Goal: Transaction & Acquisition: Purchase product/service

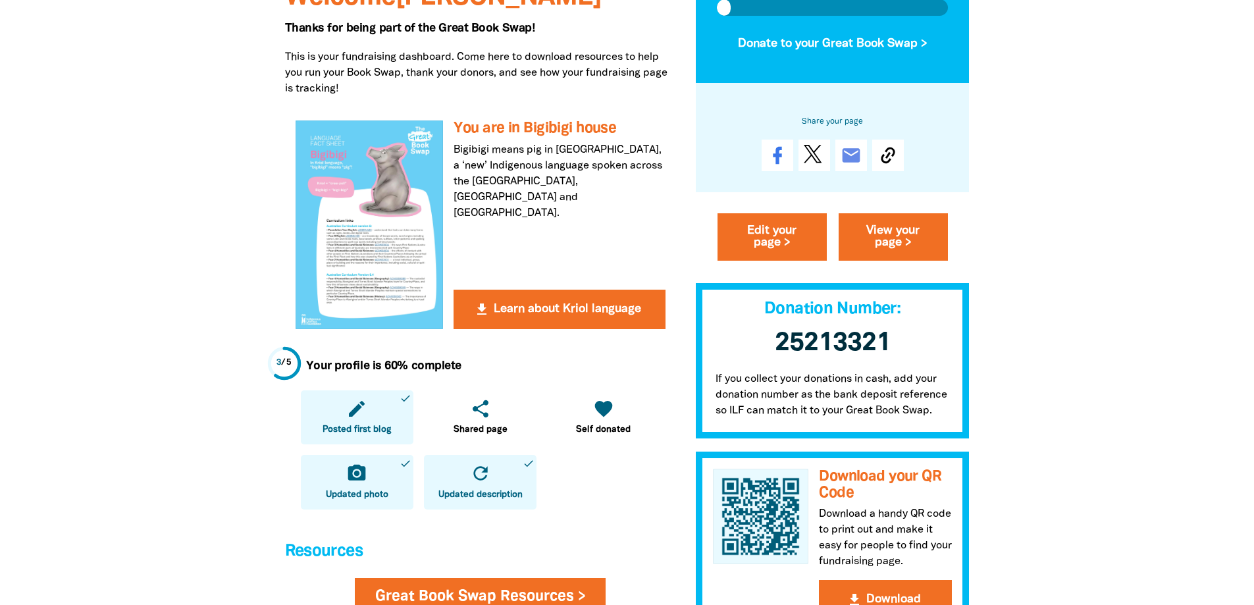
scroll to position [263, 0]
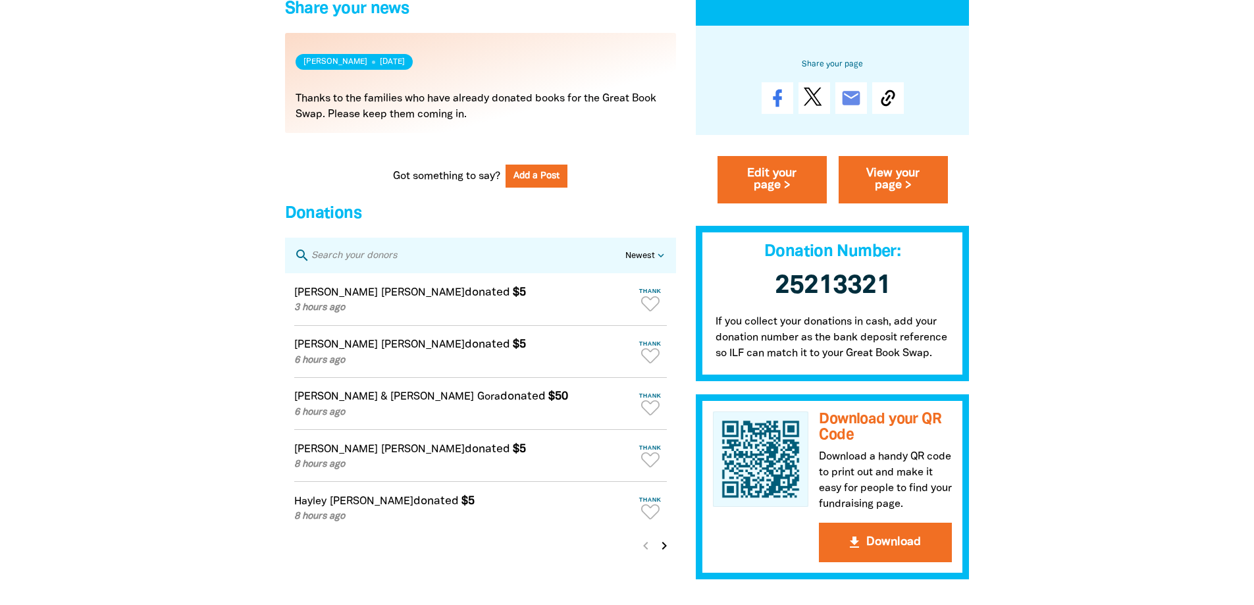
scroll to position [1119, 0]
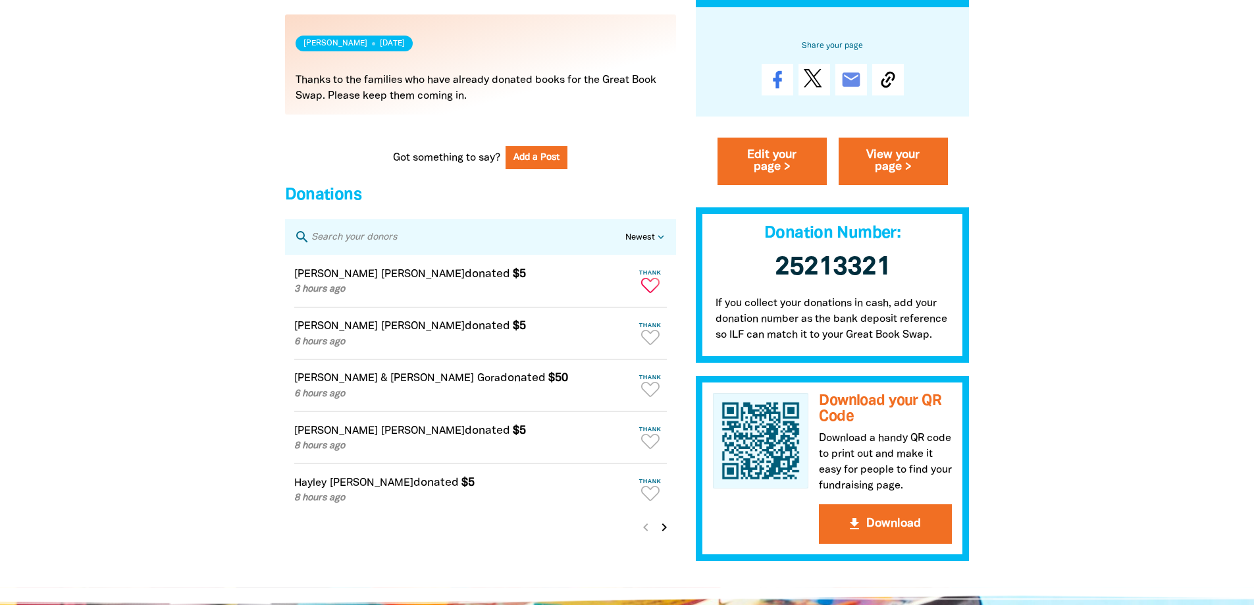
click at [655, 290] on icon "Paginated content" at bounding box center [650, 285] width 18 height 15
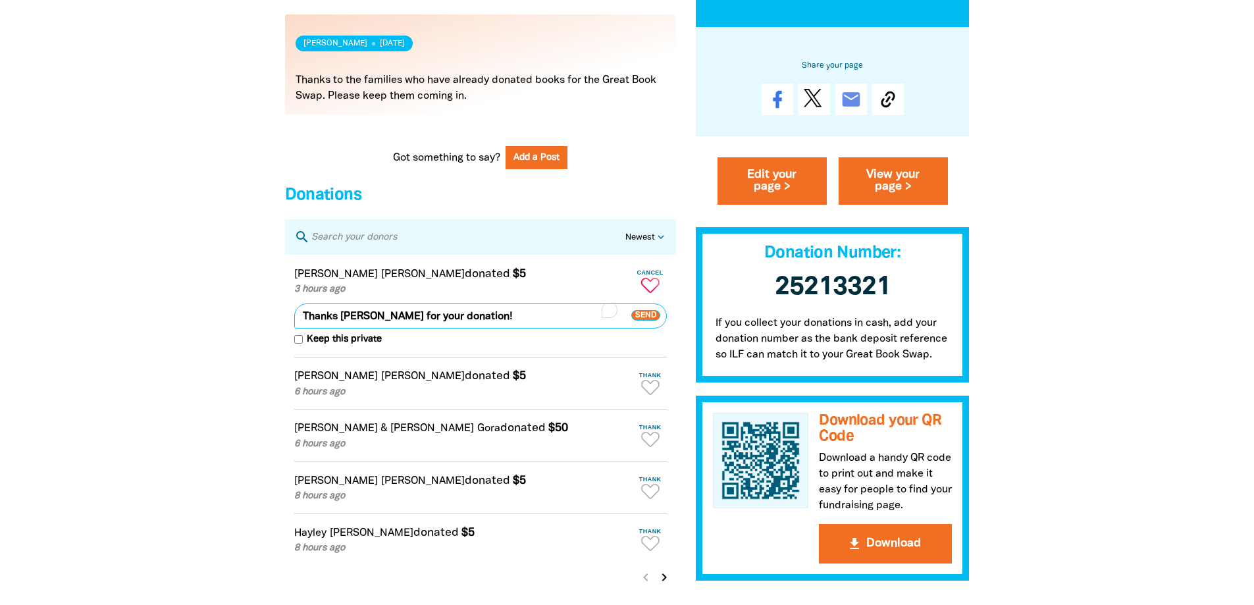
click at [641, 321] on span "Send" at bounding box center [645, 315] width 29 height 11
click at [650, 391] on icon "Paginated content" at bounding box center [650, 387] width 18 height 15
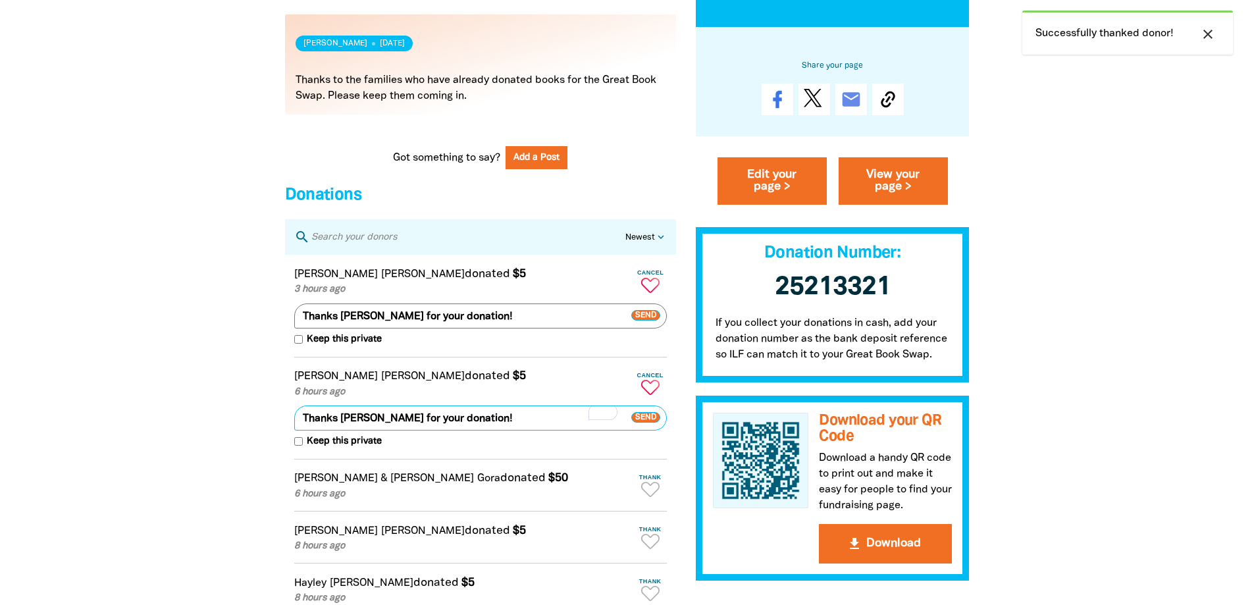
click at [648, 423] on span "Send" at bounding box center [645, 418] width 29 height 11
click at [649, 497] on icon "Paginated content" at bounding box center [650, 489] width 18 height 15
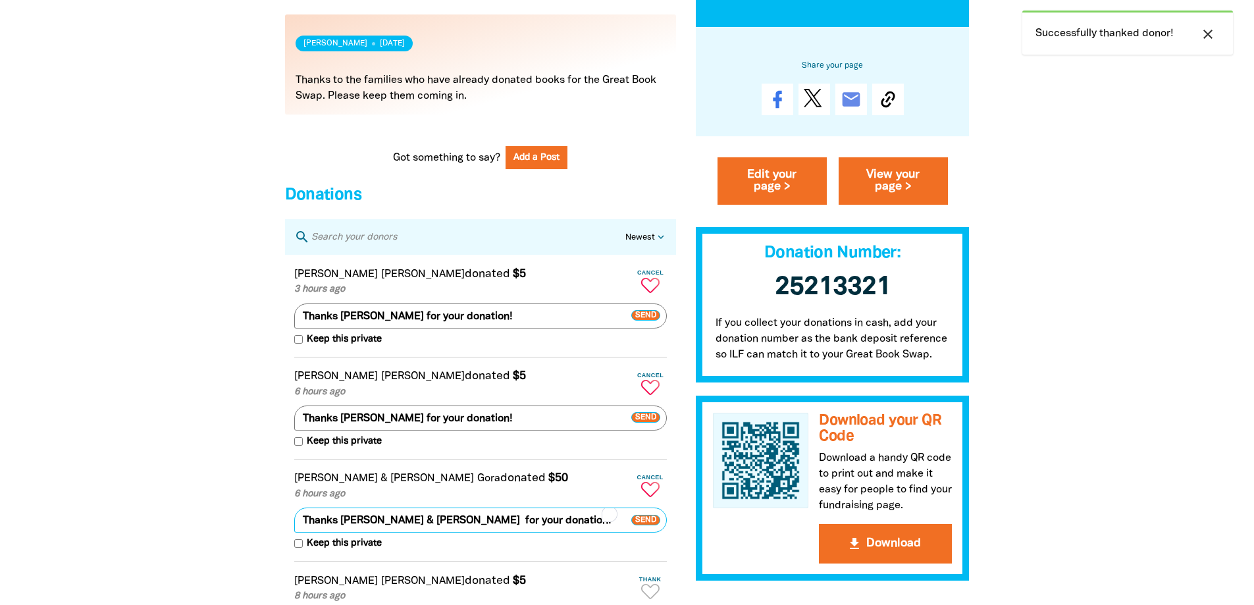
click at [644, 525] on span "Send" at bounding box center [645, 520] width 29 height 11
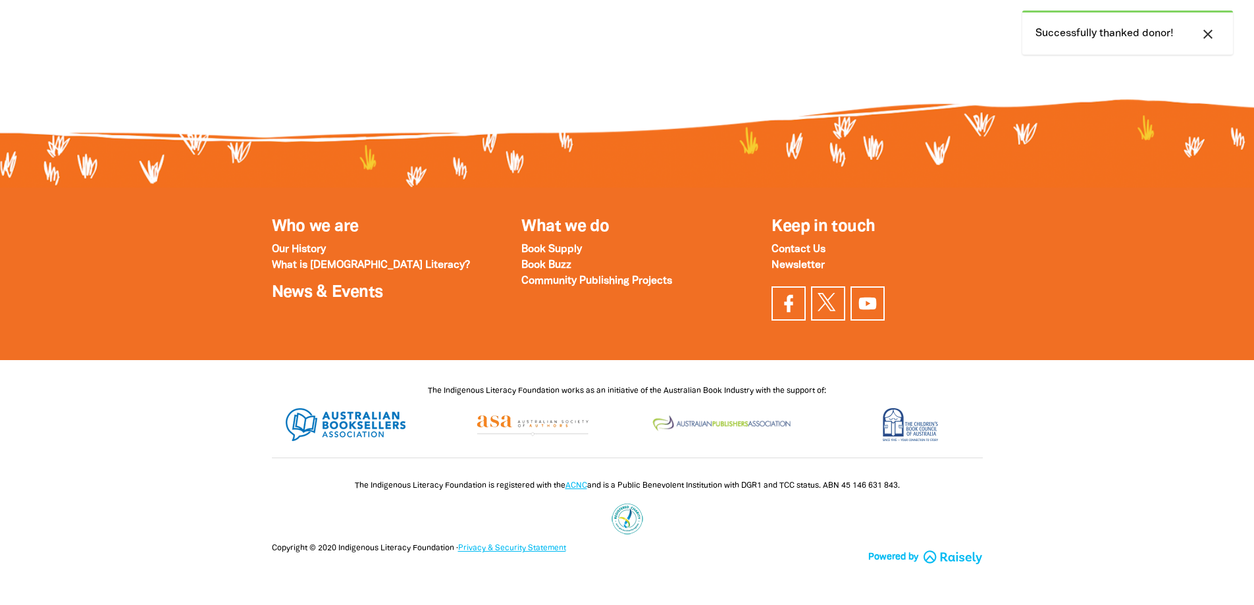
scroll to position [408, 0]
click at [650, 403] on div "The Indigenous Literacy Foundation works as an initiative of the Australian Boo…" at bounding box center [627, 389] width 750 height 32
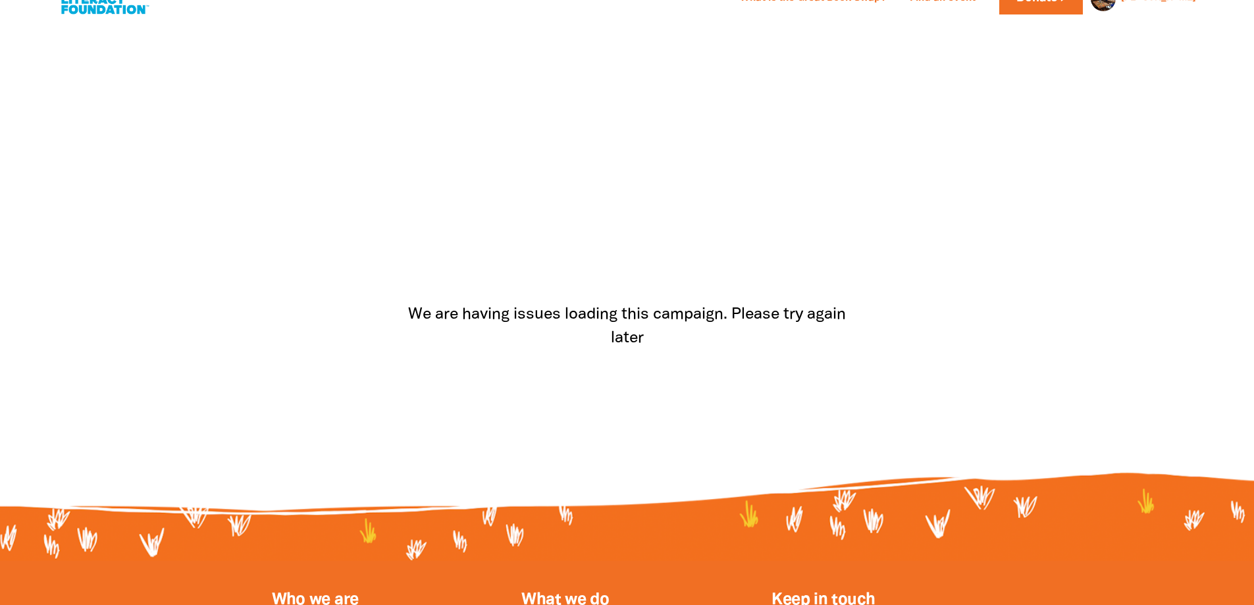
scroll to position [0, 0]
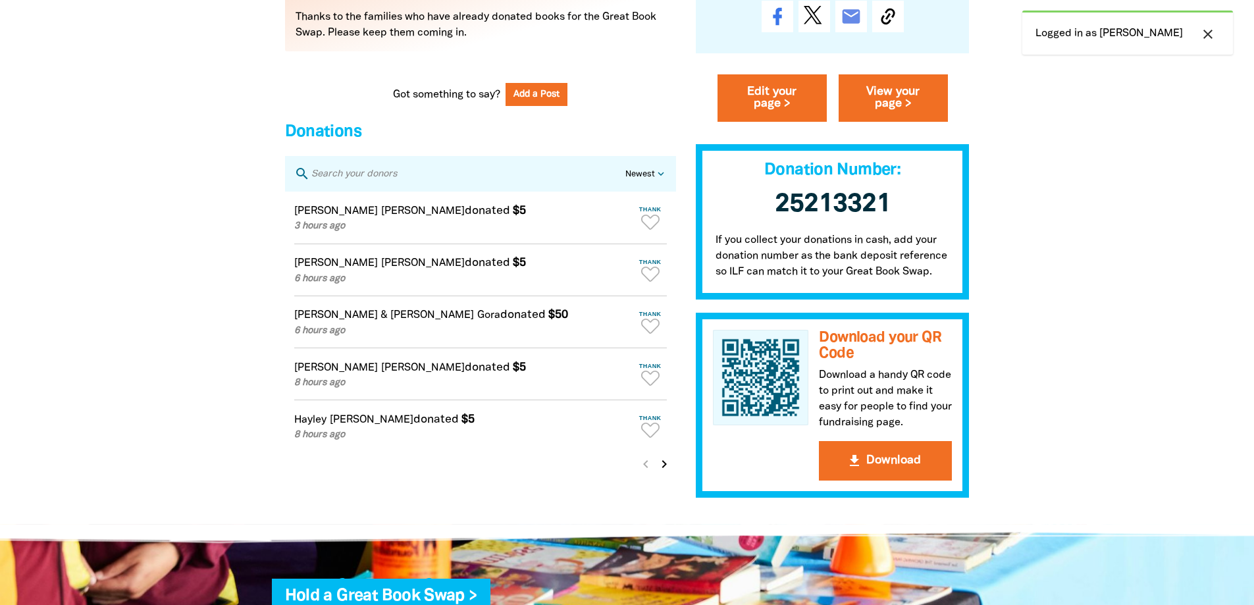
scroll to position [1185, 0]
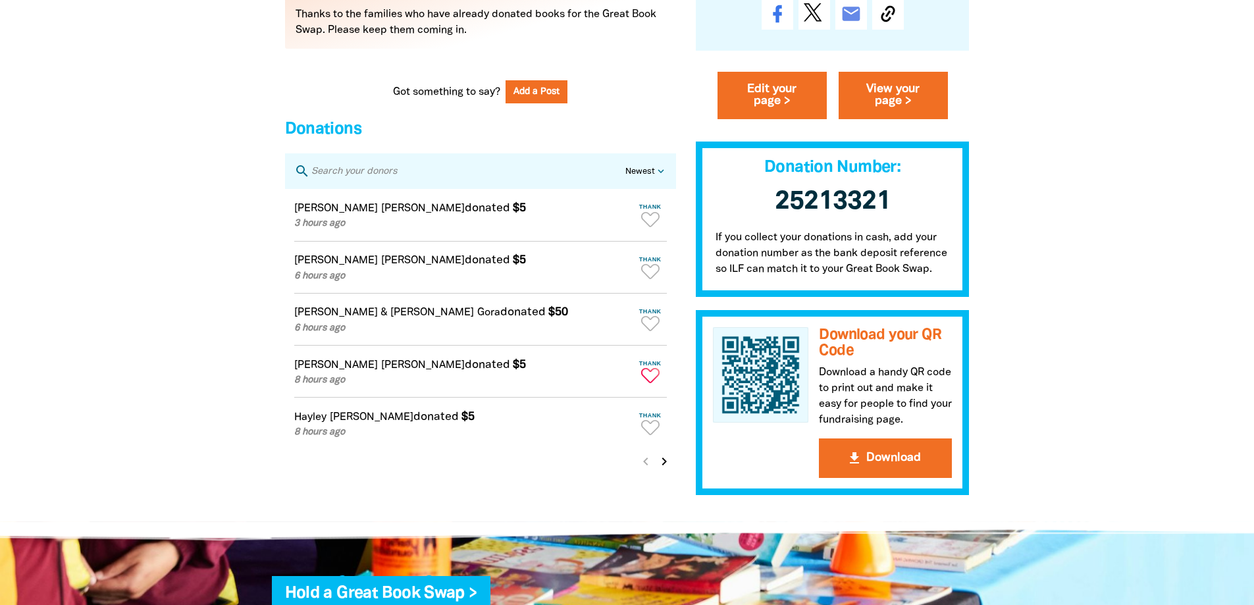
click at [649, 383] on icon "Paginated content" at bounding box center [650, 375] width 18 height 15
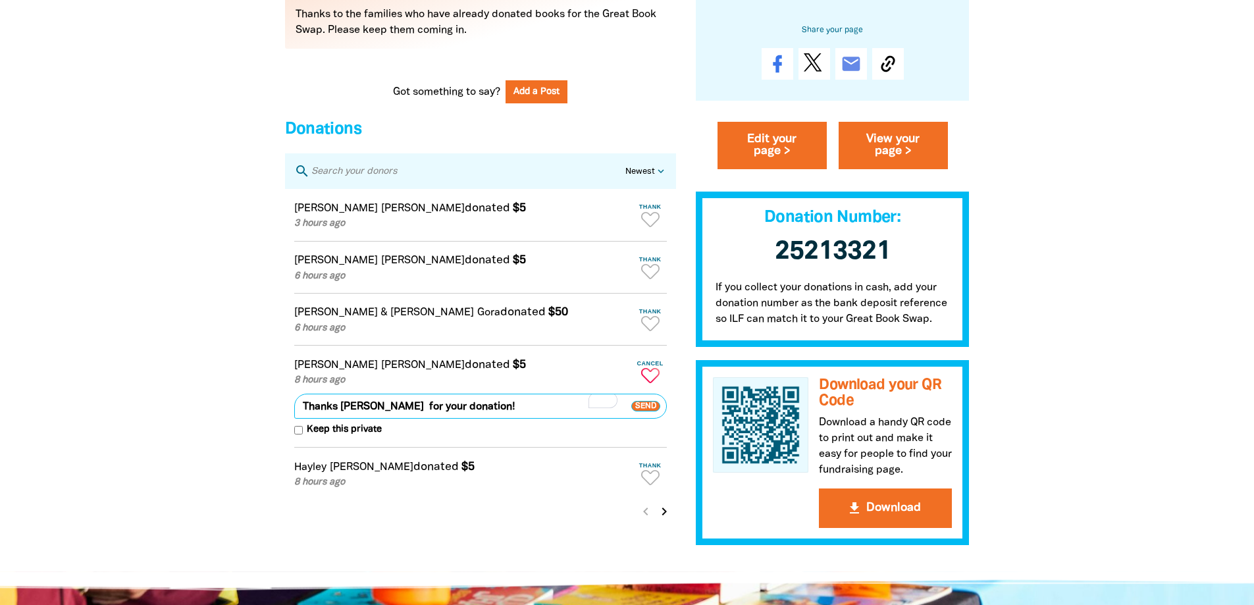
click at [644, 411] on span "Send" at bounding box center [645, 406] width 29 height 11
click at [647, 485] on icon "Paginated content" at bounding box center [650, 477] width 18 height 15
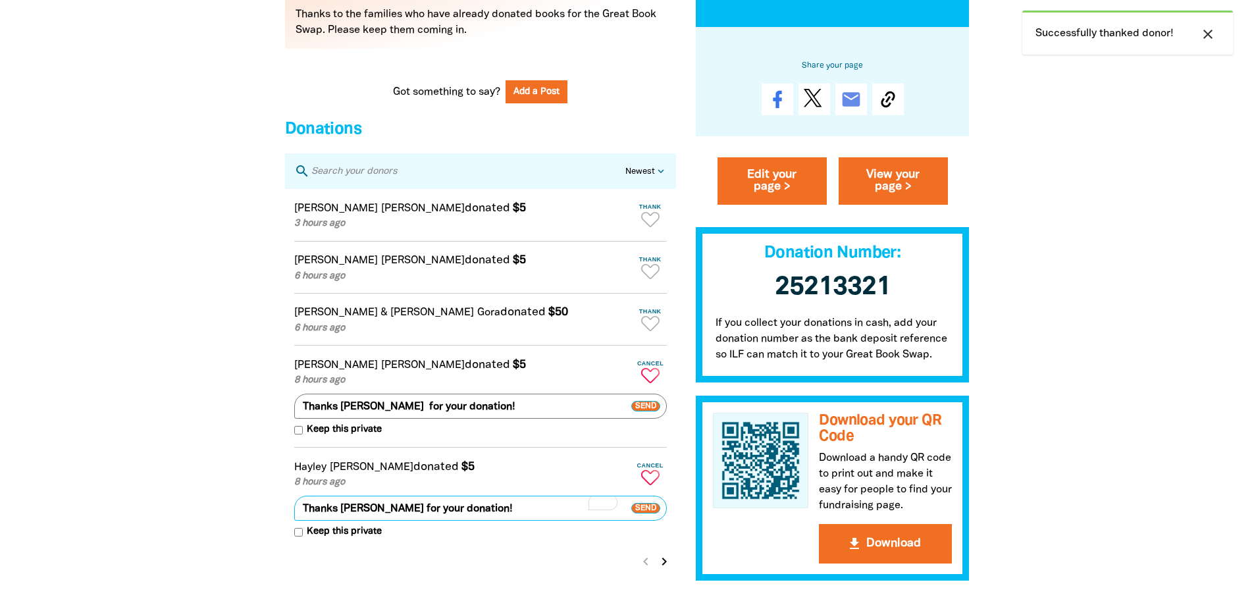
click at [649, 513] on span "Send" at bounding box center [645, 508] width 29 height 11
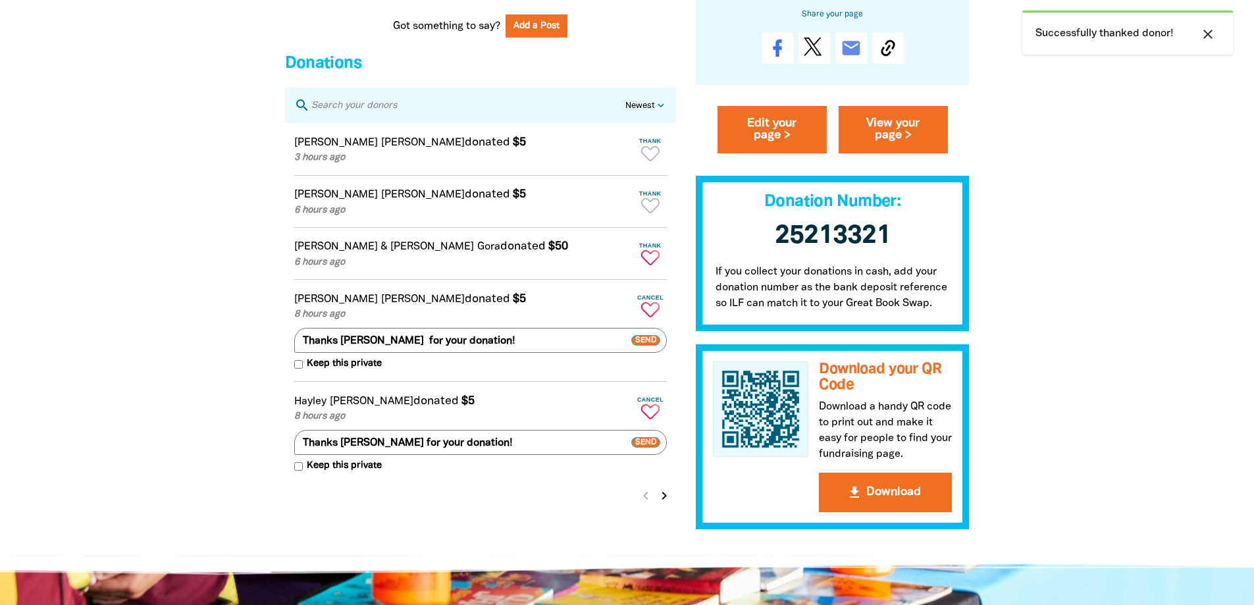
click at [655, 265] on icon "Paginated content" at bounding box center [650, 257] width 18 height 15
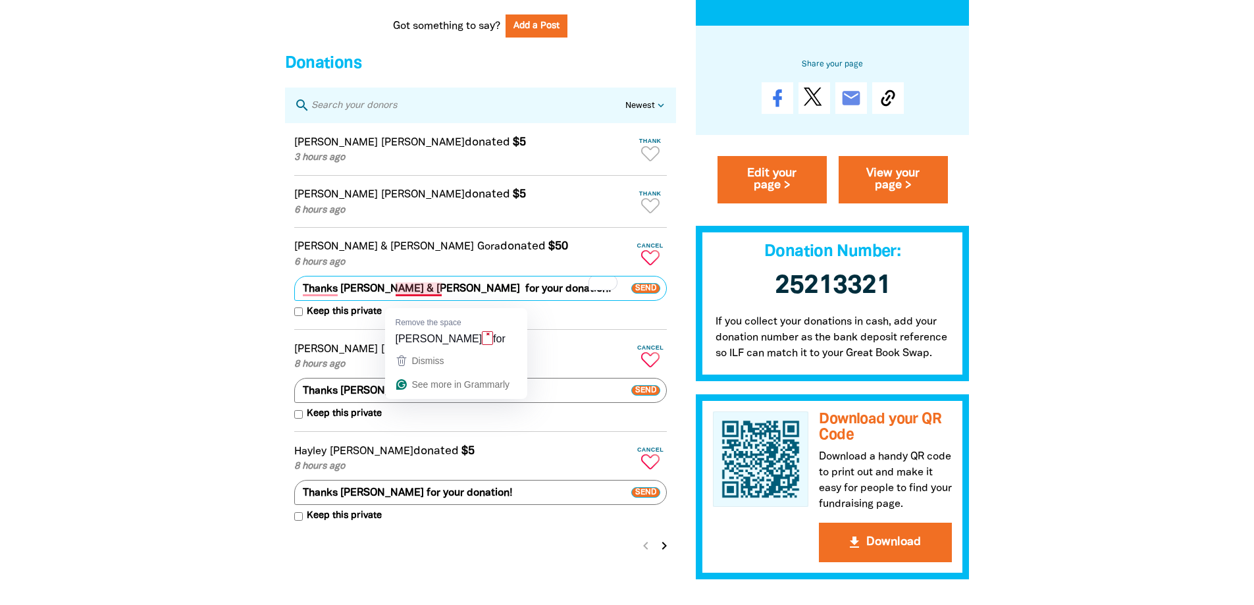
click at [427, 301] on textarea "Thanks [PERSON_NAME] & [PERSON_NAME] for your donation!" at bounding box center [480, 288] width 373 height 25
click at [466, 297] on textarea "Thanks Harrison & Olivia for your donation!" at bounding box center [480, 288] width 373 height 25
type textarea "Thanks Harrison & Olivia for your generous donation!"
click at [649, 294] on span "Send" at bounding box center [645, 288] width 29 height 11
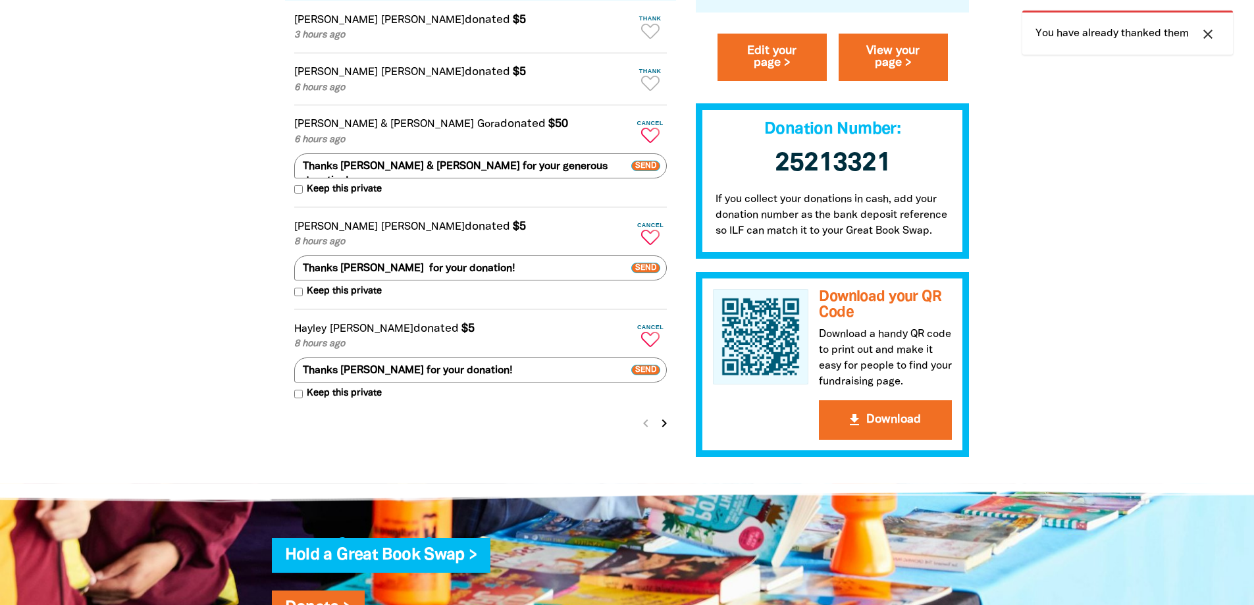
scroll to position [1382, 0]
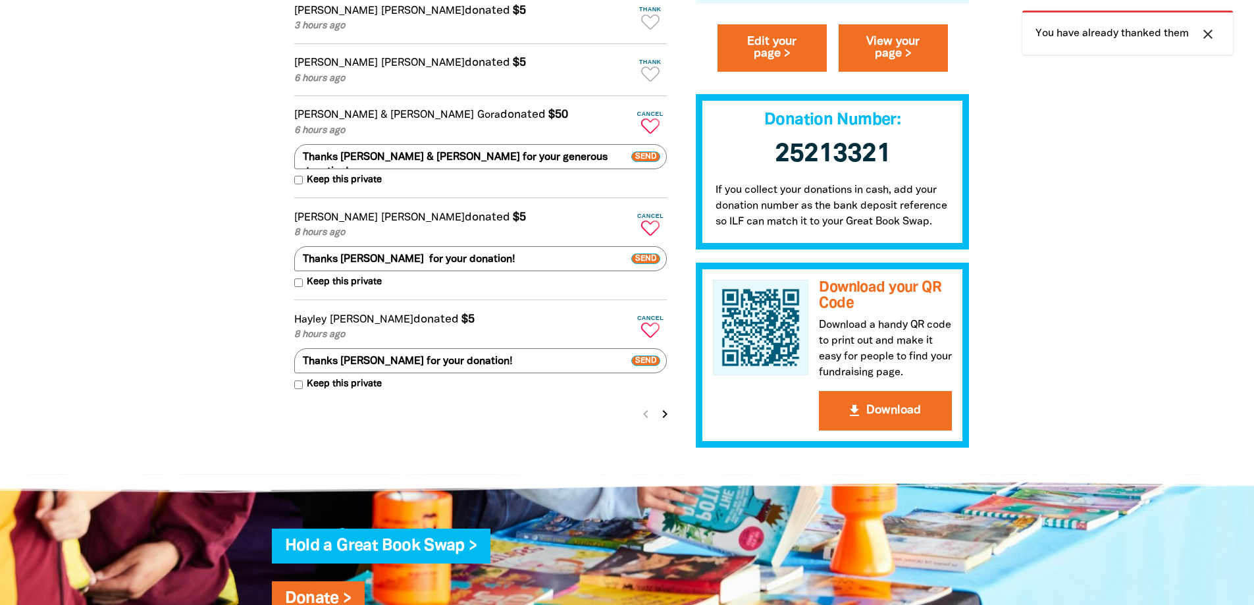
click at [670, 421] on icon "chevron_right" at bounding box center [665, 414] width 16 height 16
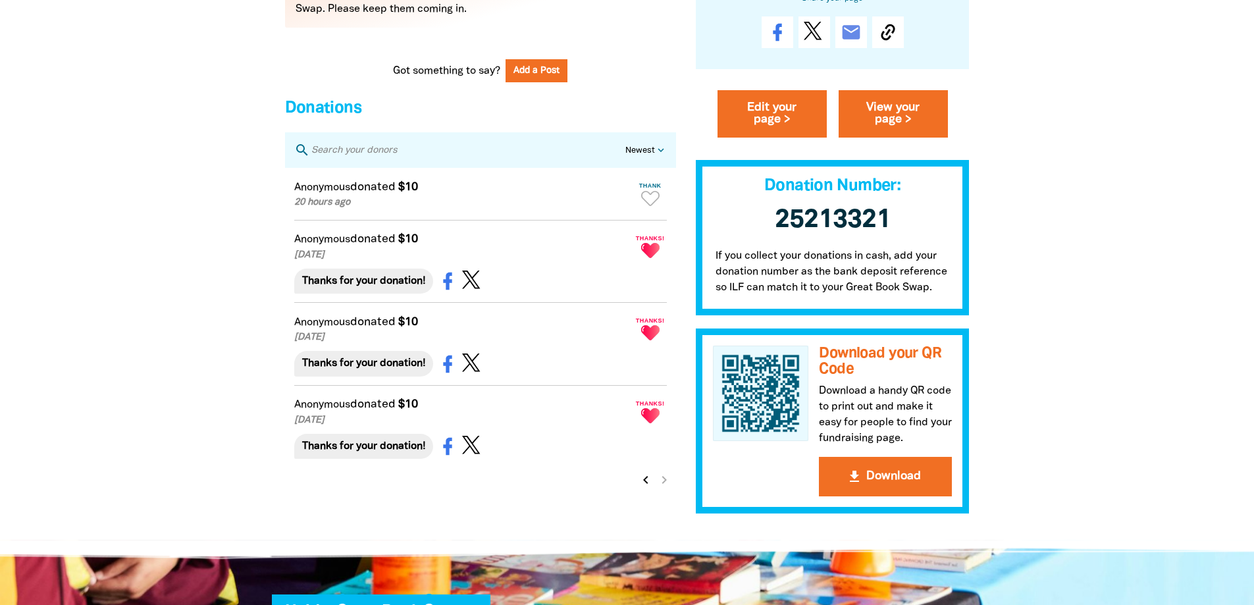
scroll to position [1185, 0]
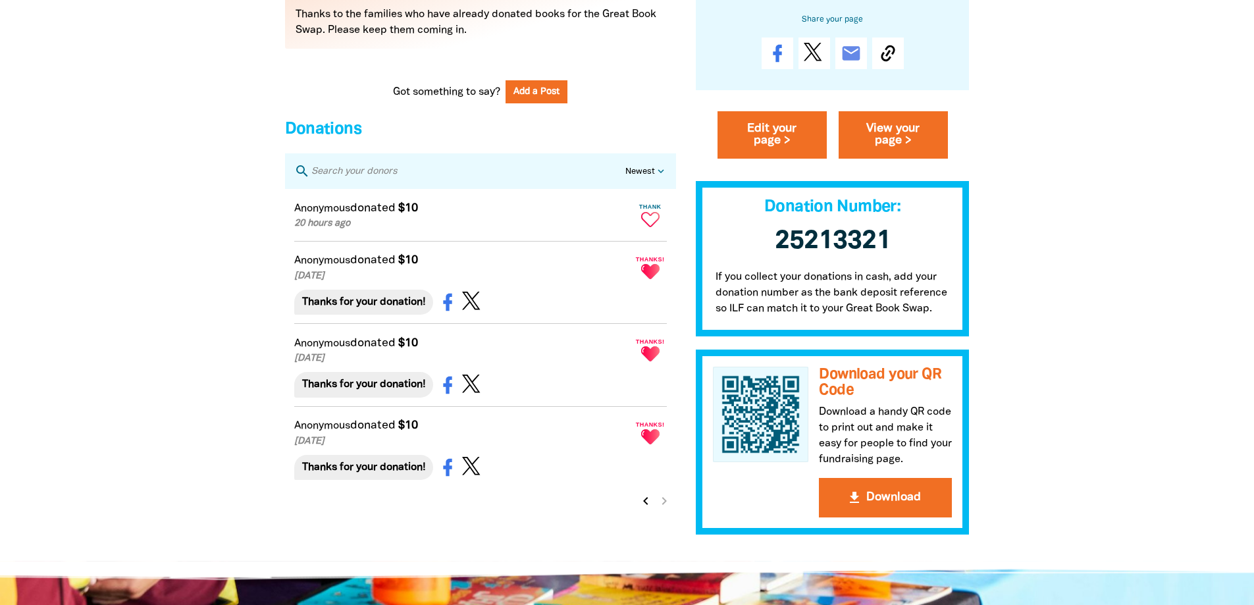
click at [656, 227] on icon "Paginated content" at bounding box center [650, 219] width 18 height 15
type textarea "Thanks for your donation!"
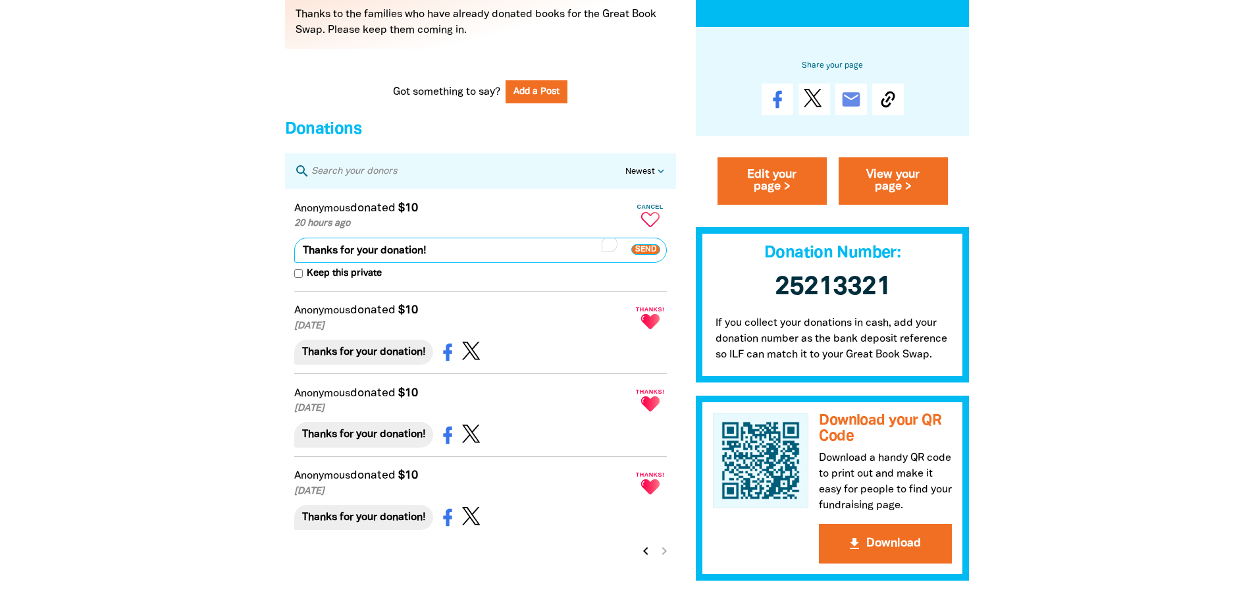
click at [645, 255] on span "Send" at bounding box center [645, 249] width 29 height 11
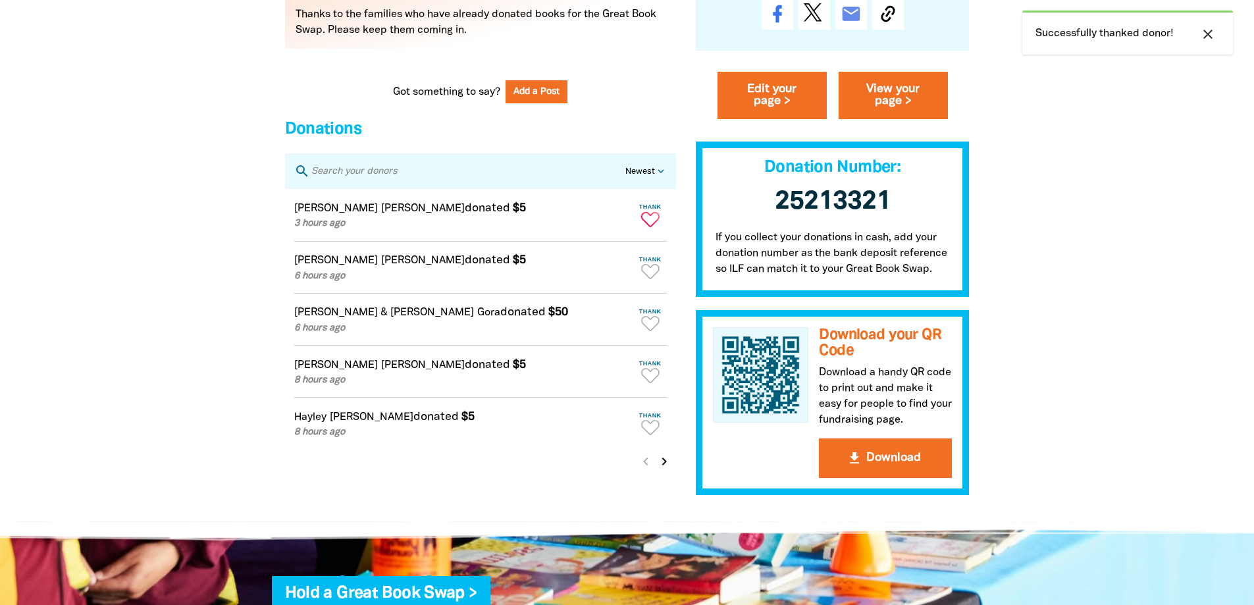
click at [650, 227] on icon "Paginated content" at bounding box center [650, 219] width 18 height 15
type textarea "Thanks [PERSON_NAME] for your donation!"
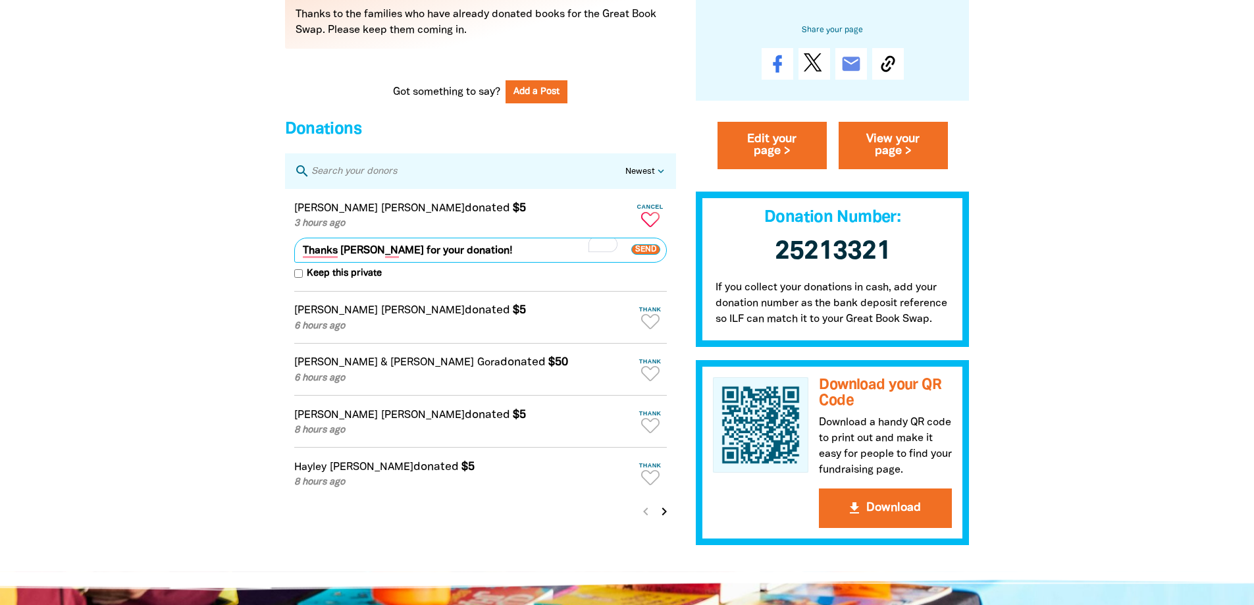
click at [644, 255] on span "Send" at bounding box center [645, 249] width 29 height 11
click at [1207, 30] on icon "close" at bounding box center [1208, 34] width 16 height 16
click at [607, 283] on form "Thanks Harrison for your donation! keyboard_return Send Keep this private" at bounding box center [480, 257] width 373 height 51
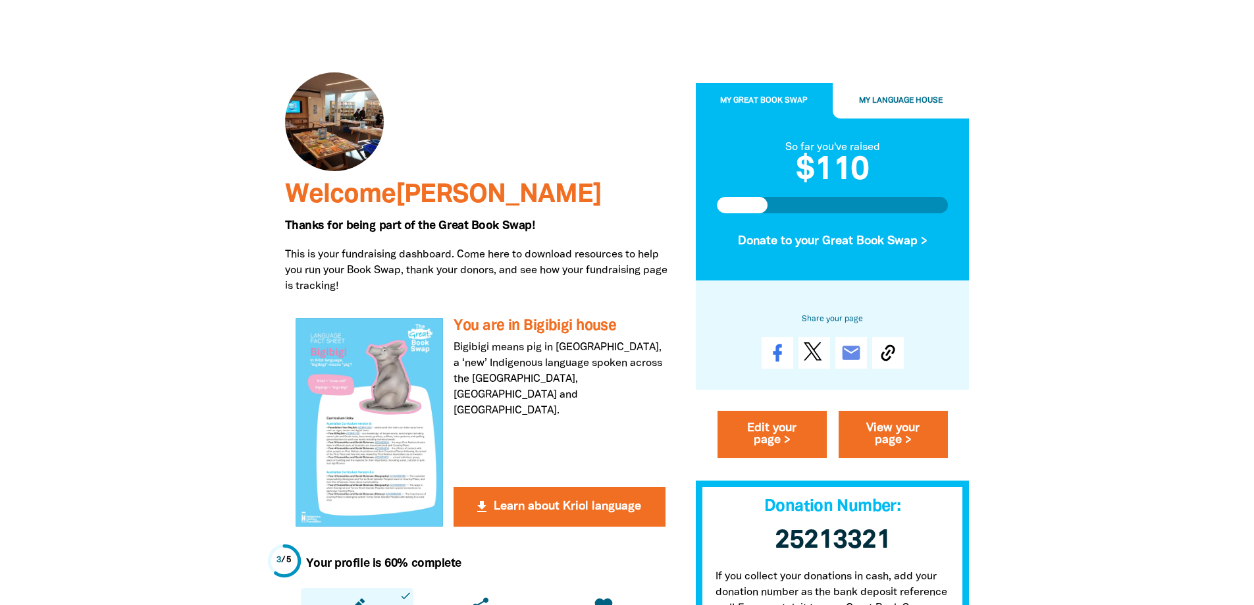
scroll to position [0, 0]
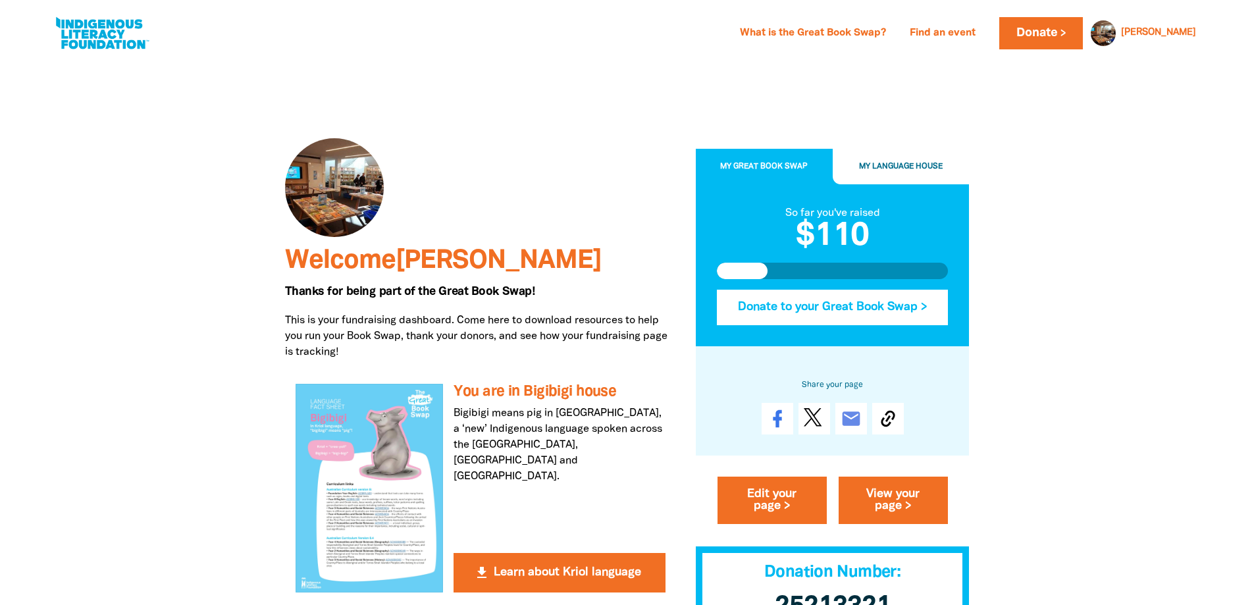
click at [874, 306] on button "Donate to your Great Book Swap >" at bounding box center [833, 308] width 232 height 36
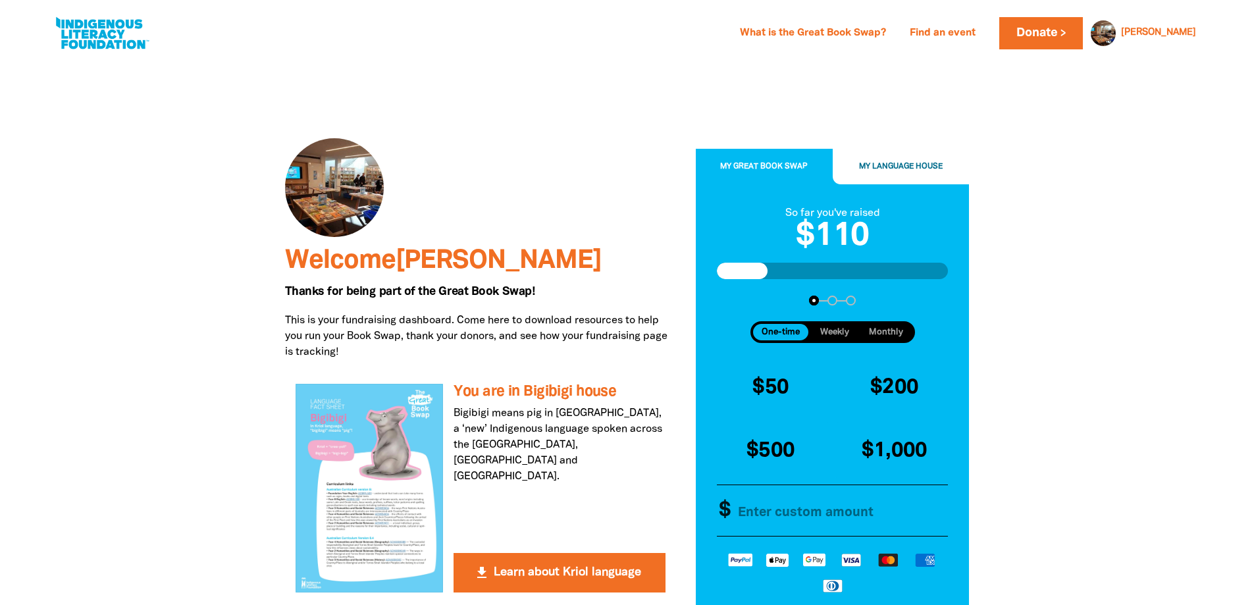
click at [758, 514] on input "Other Amount" at bounding box center [839, 510] width 226 height 51
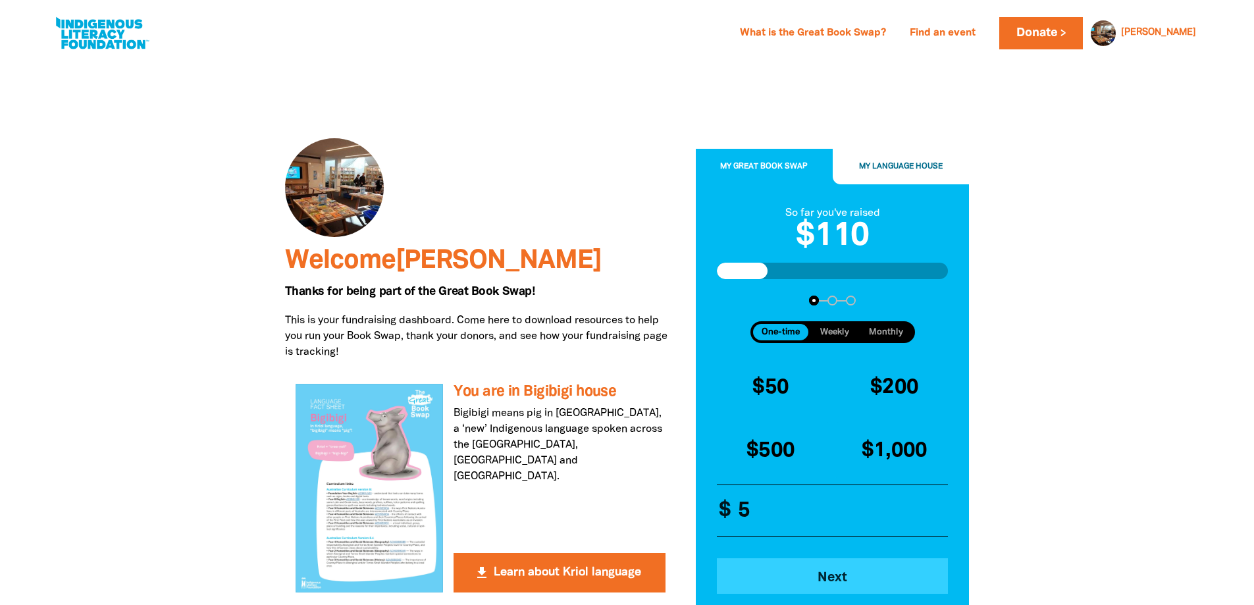
type input "5"
click at [842, 578] on span "Next" at bounding box center [833, 577] width 196 height 13
select select "AU"
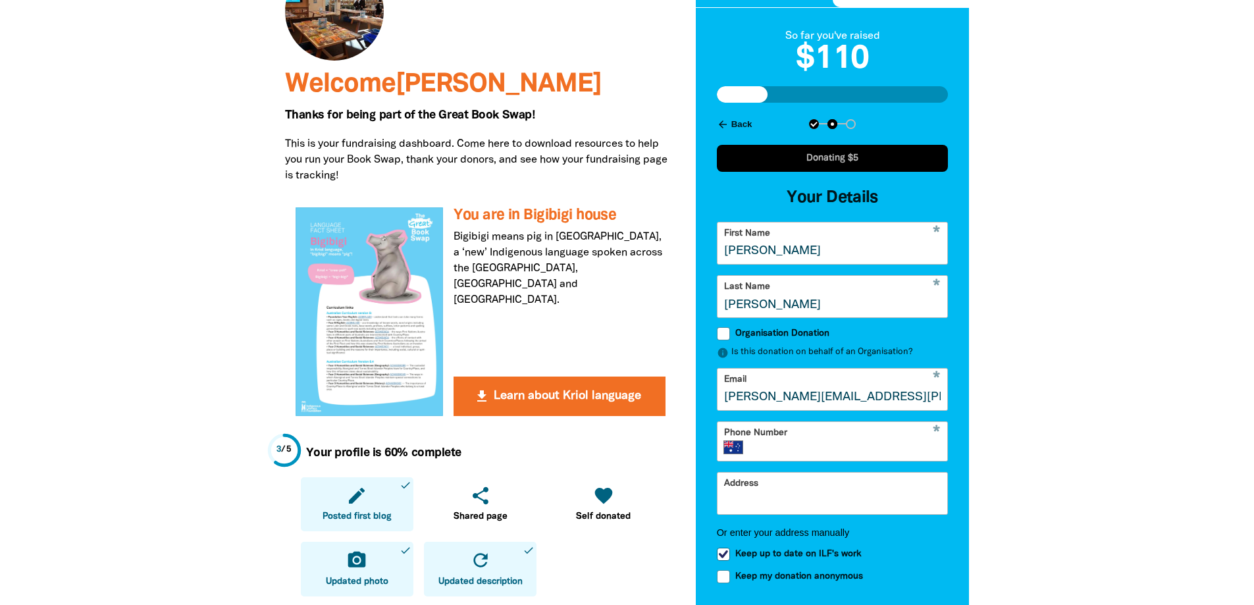
scroll to position [197, 0]
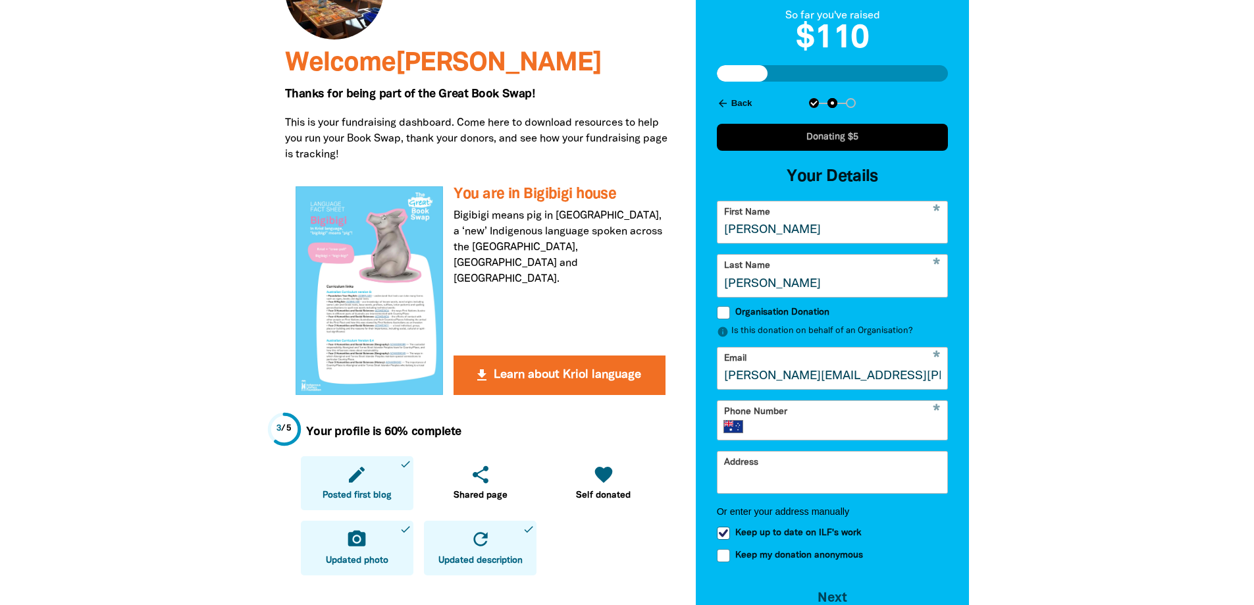
click at [781, 415] on div "* Phone Number International Afghanistan Åland Islands Albania Algeria American…" at bounding box center [833, 420] width 232 height 40
click at [777, 433] on input "Phone Number" at bounding box center [848, 426] width 186 height 13
type input "+61 410 207 422"
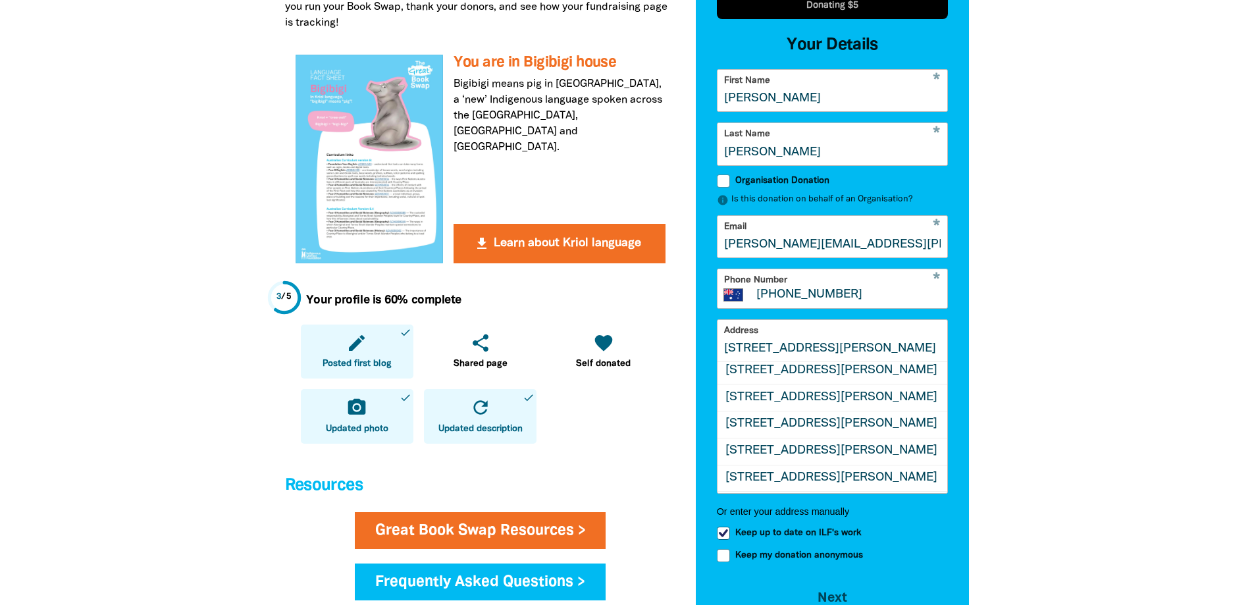
scroll to position [0, 0]
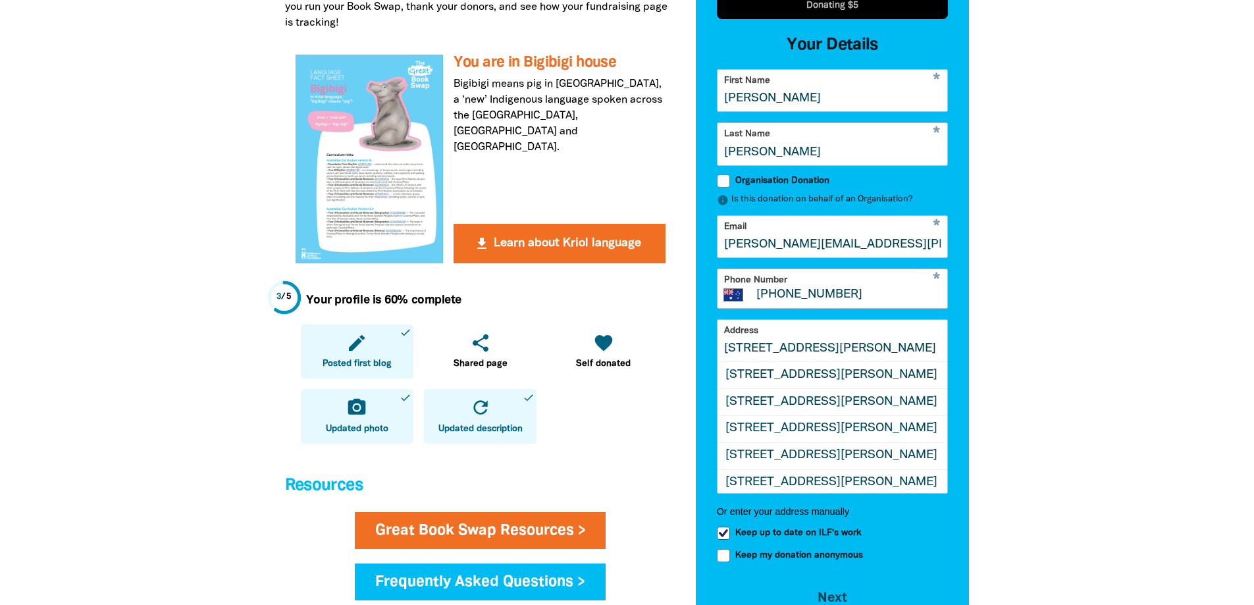
click at [825, 359] on input "11 WALKER AVE" at bounding box center [833, 340] width 230 height 41
click at [864, 385] on div "11 Walker Avenue, NARRABEEN NSW 2101" at bounding box center [833, 375] width 230 height 26
type input "11 Walker Avenue, NARRABEEN NSW 2101"
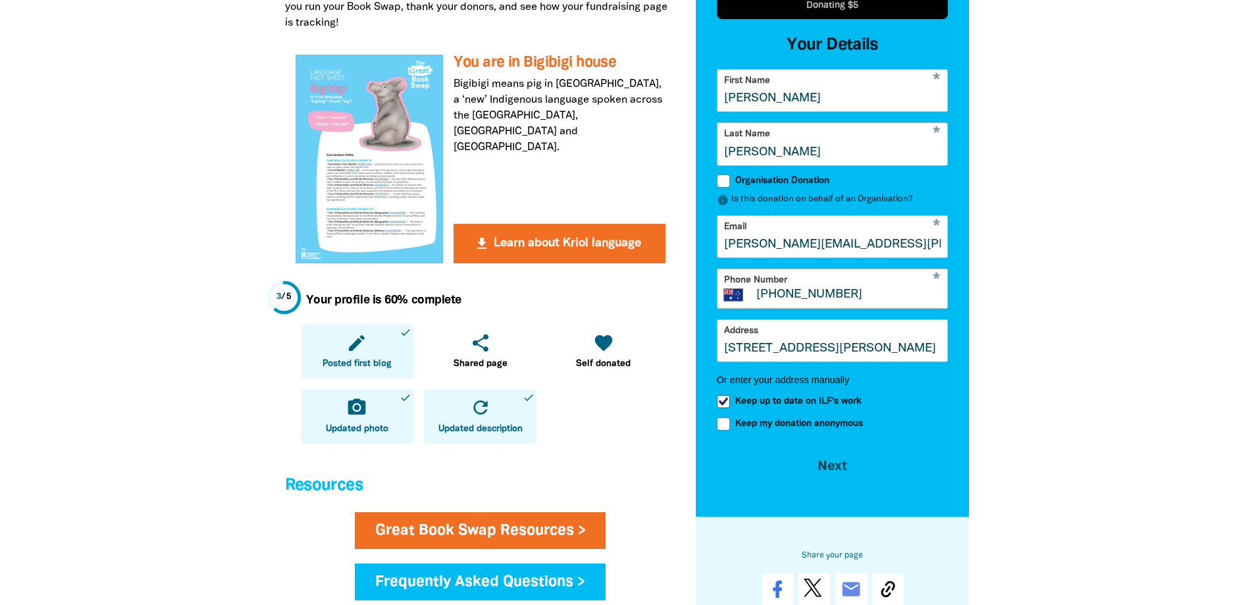
click at [723, 430] on input "Keep my donation anonymous" at bounding box center [723, 423] width 13 height 13
checkbox input "true"
click at [837, 479] on button "Next chevron_right" at bounding box center [833, 464] width 232 height 36
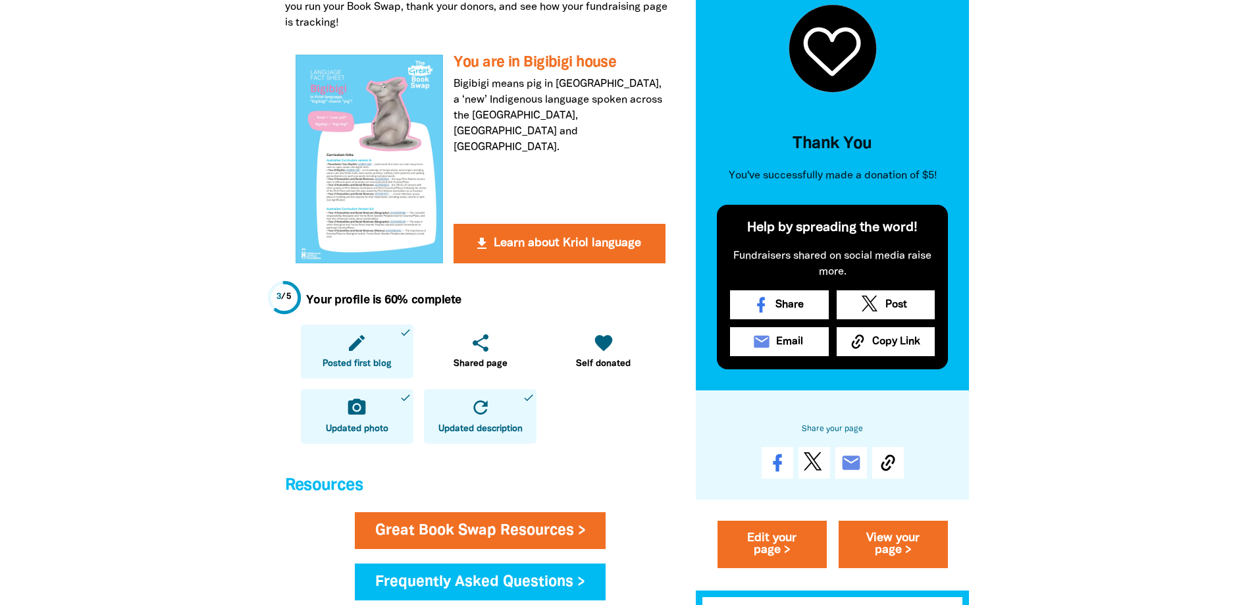
click at [654, 409] on div "edit Posted first blog done share Shared page favorite Self donated camera_alt …" at bounding box center [480, 385] width 359 height 120
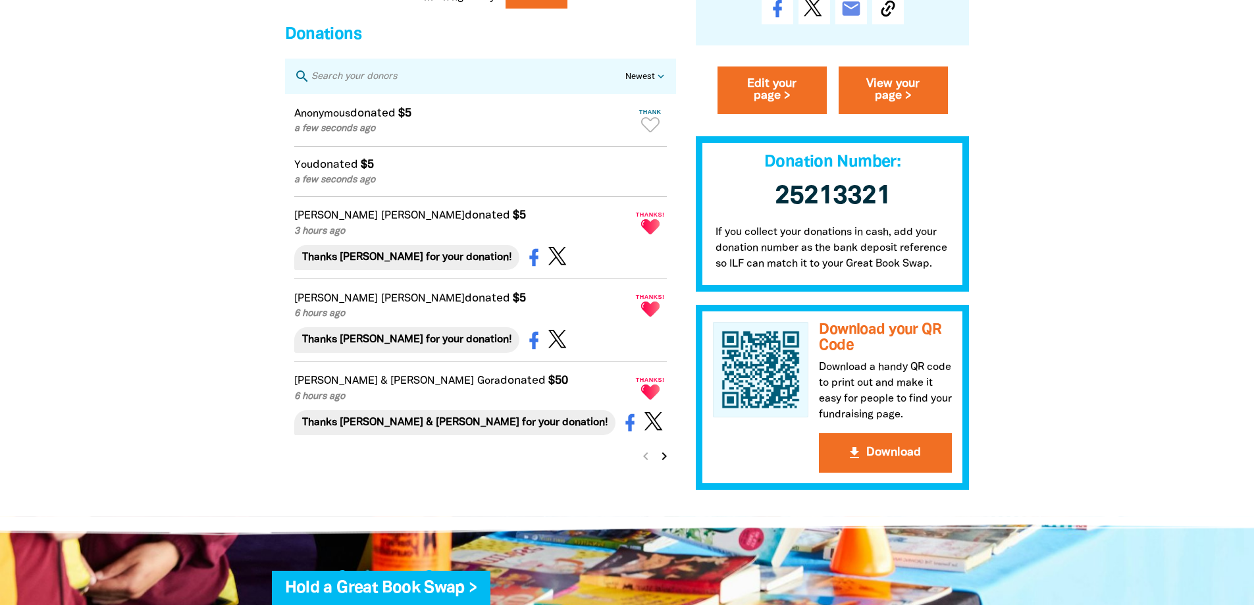
scroll to position [1251, 0]
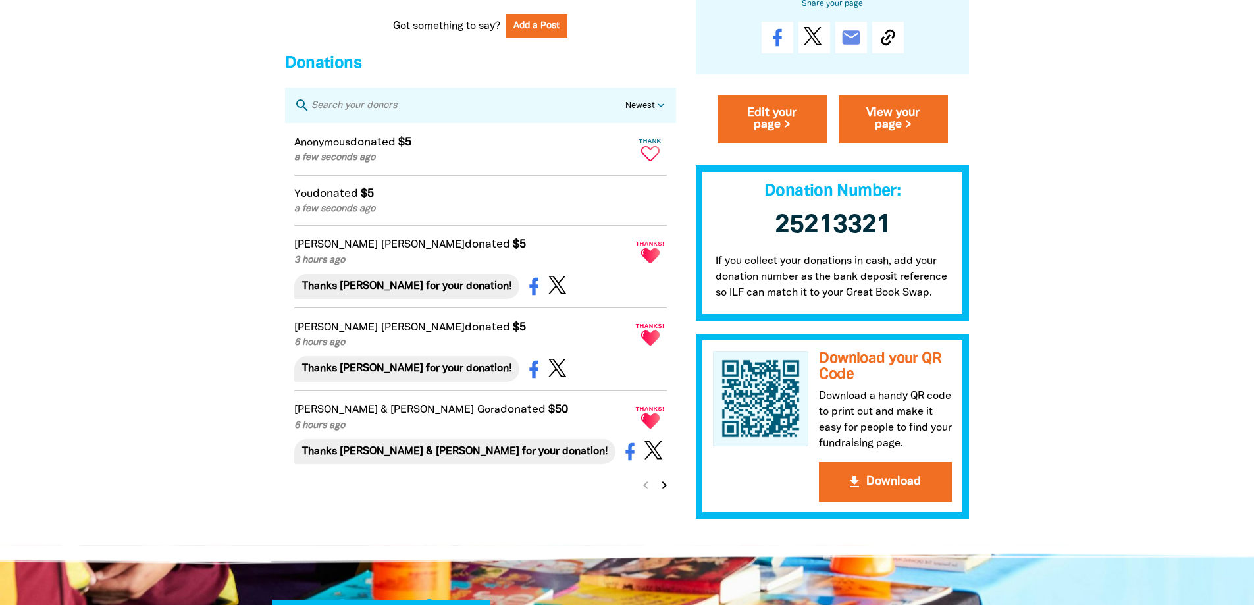
click at [651, 161] on icon "Paginated content" at bounding box center [650, 153] width 18 height 15
type textarea "Thanks for your donation!"
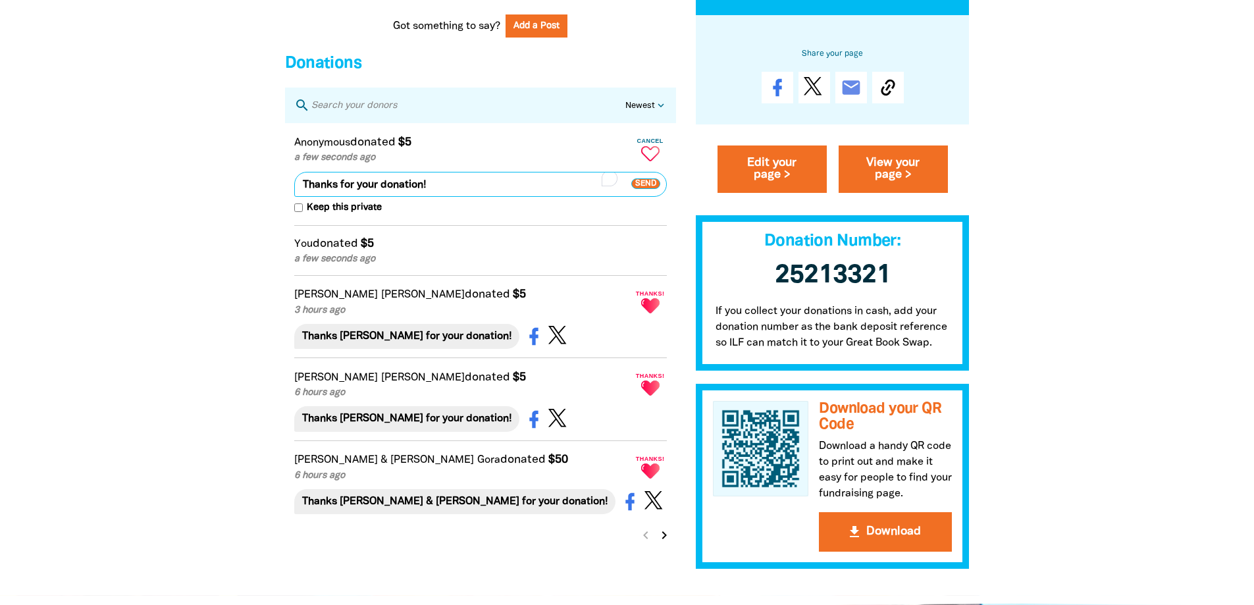
click at [653, 189] on span "Send" at bounding box center [645, 183] width 29 height 11
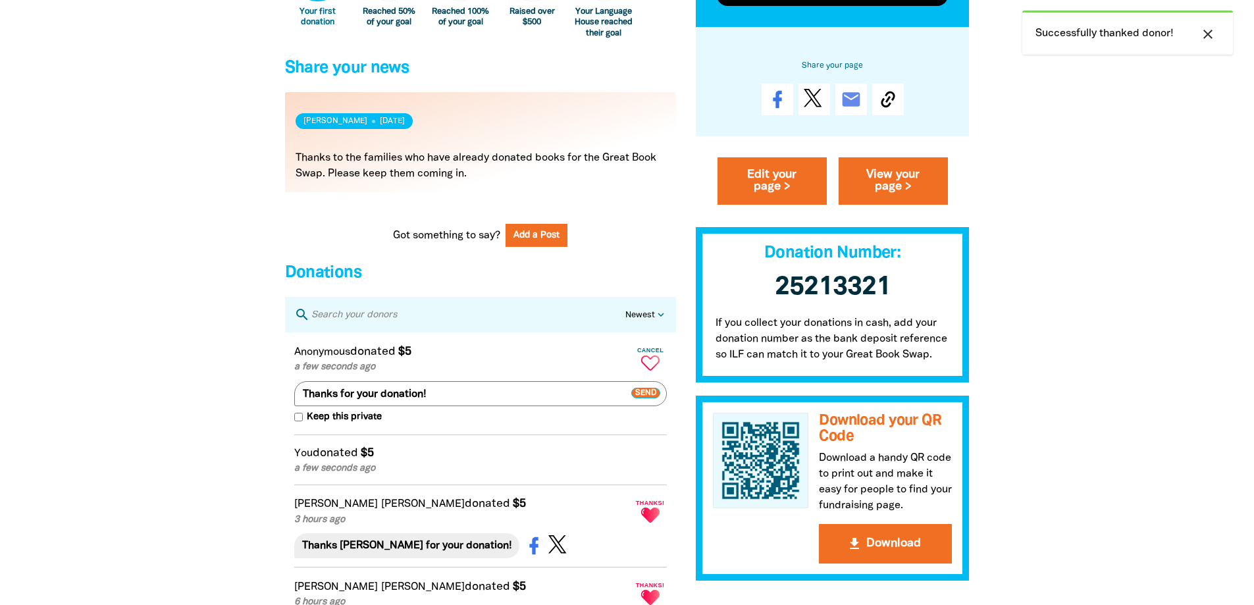
scroll to position [987, 0]
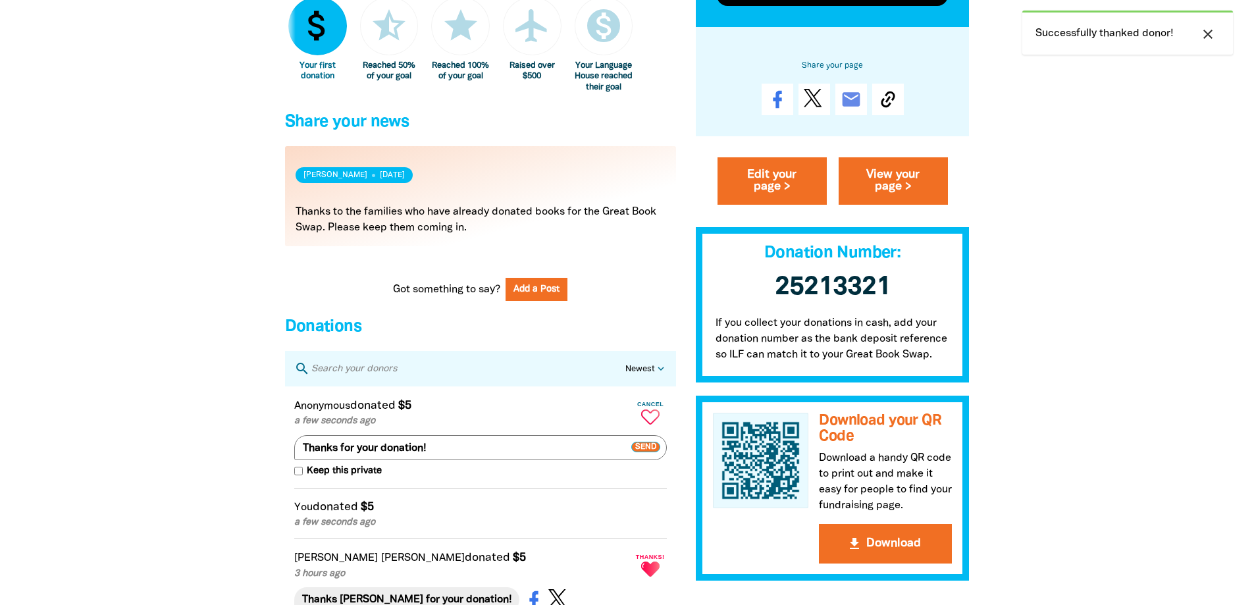
click at [1205, 34] on icon "close" at bounding box center [1208, 34] width 16 height 16
click at [537, 297] on button "Add a Post" at bounding box center [537, 289] width 62 height 23
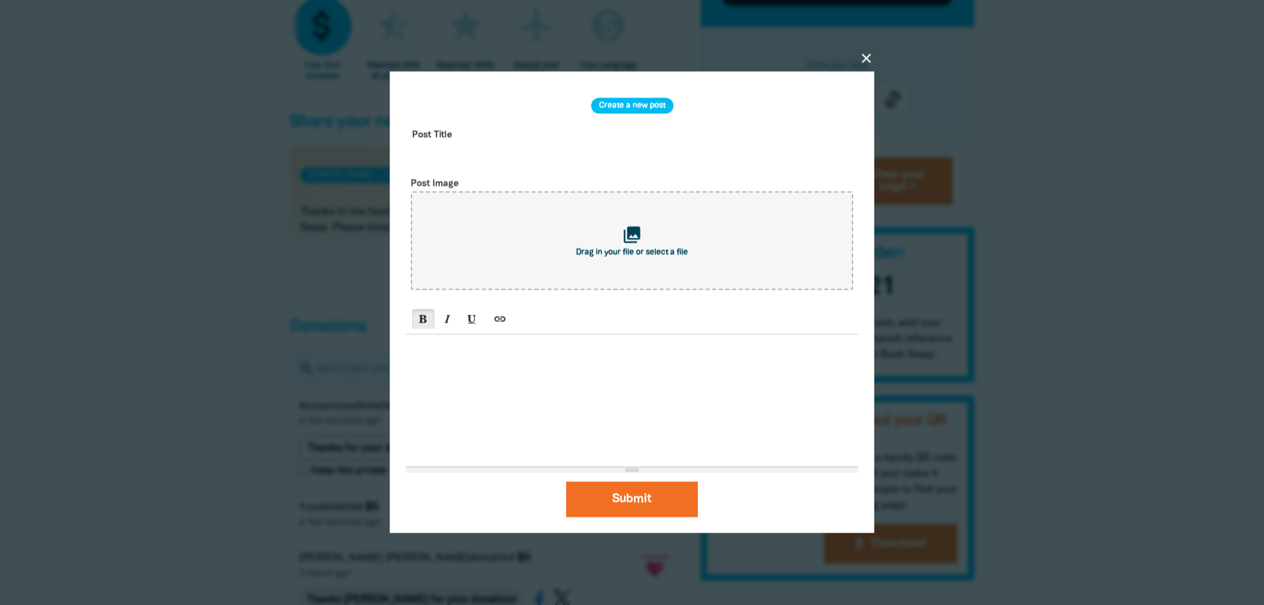
click at [467, 356] on p at bounding box center [632, 350] width 440 height 16
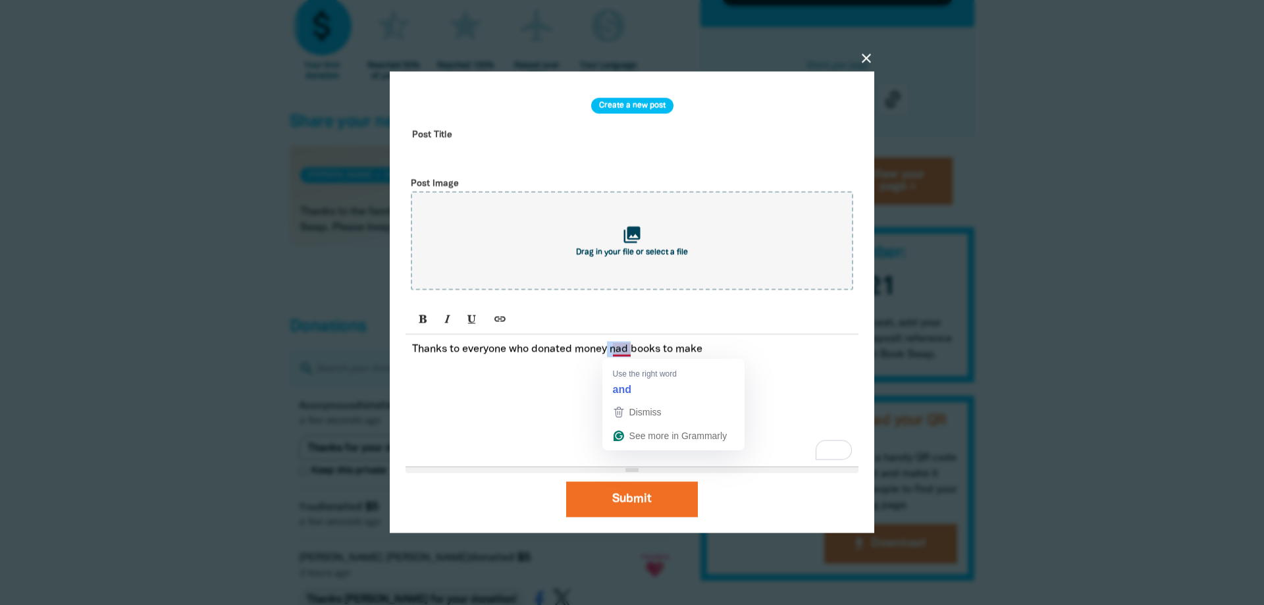
drag, startPoint x: 633, startPoint y: 350, endPoint x: 611, endPoint y: 350, distance: 21.7
click at [611, 350] on p "Thanks to everyone who donated money nad books to make" at bounding box center [632, 350] width 440 height 16
click at [629, 350] on p "Thanks to everyone who donated money nad books to make" at bounding box center [632, 350] width 440 height 16
click at [718, 357] on p "Thanks to everyone who donated money and books to make" at bounding box center [632, 350] width 440 height 16
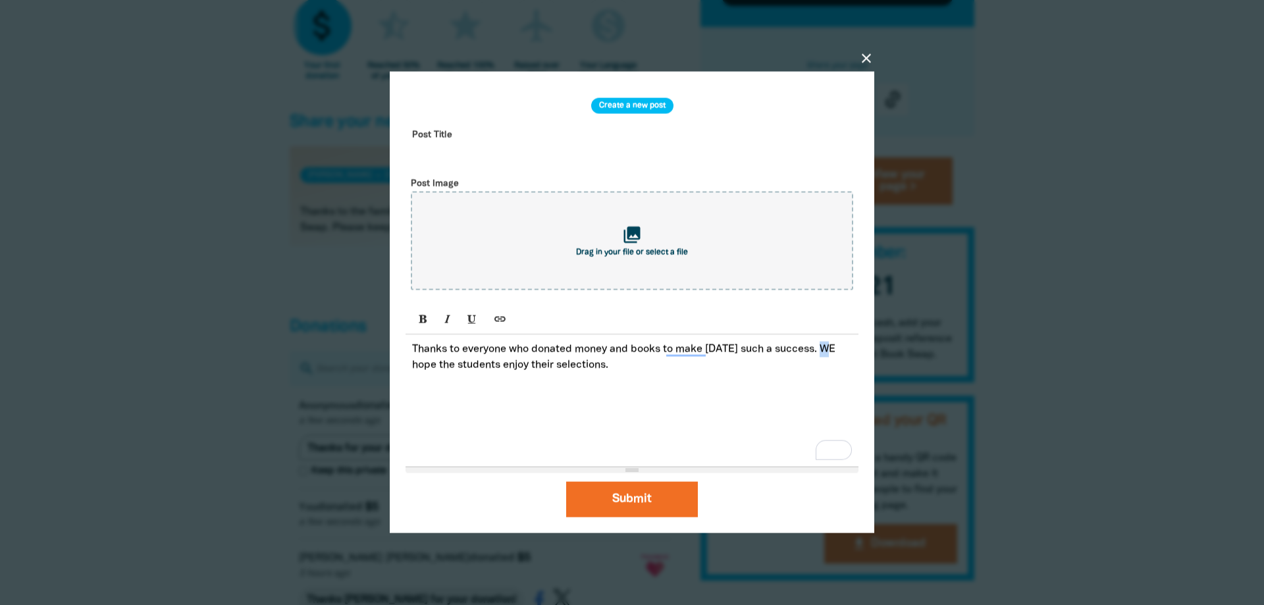
click at [830, 351] on p "Thanks to everyone who donated money and books to make today such a success. WE…" at bounding box center [632, 358] width 440 height 32
click at [617, 502] on button "Submit" at bounding box center [632, 500] width 132 height 36
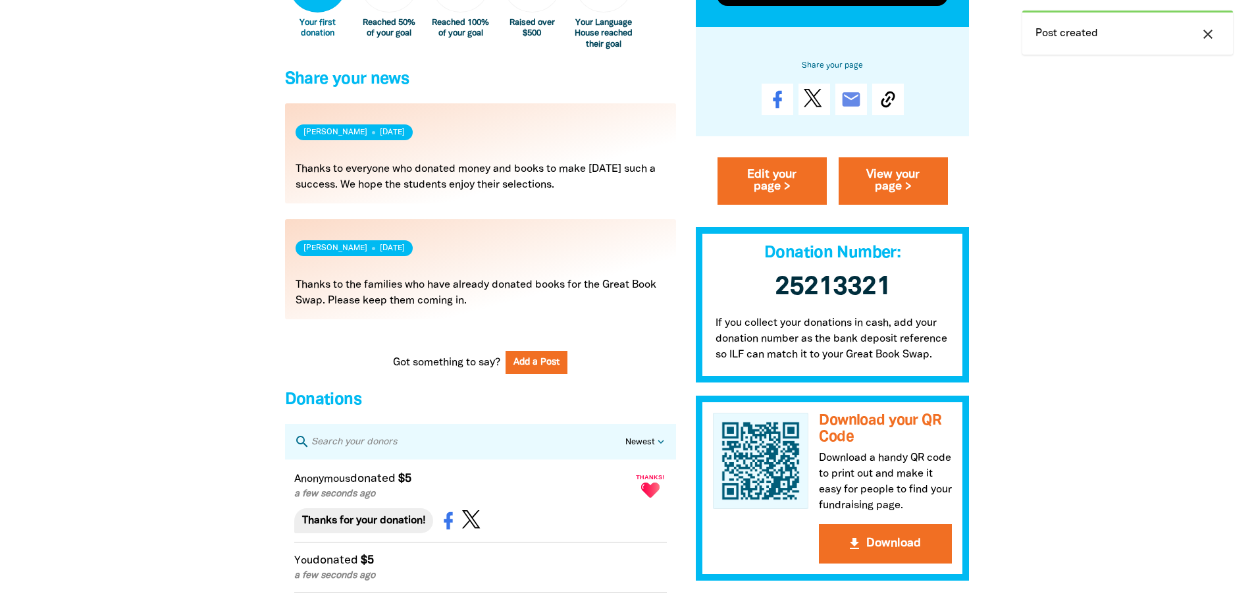
scroll to position [1053, 0]
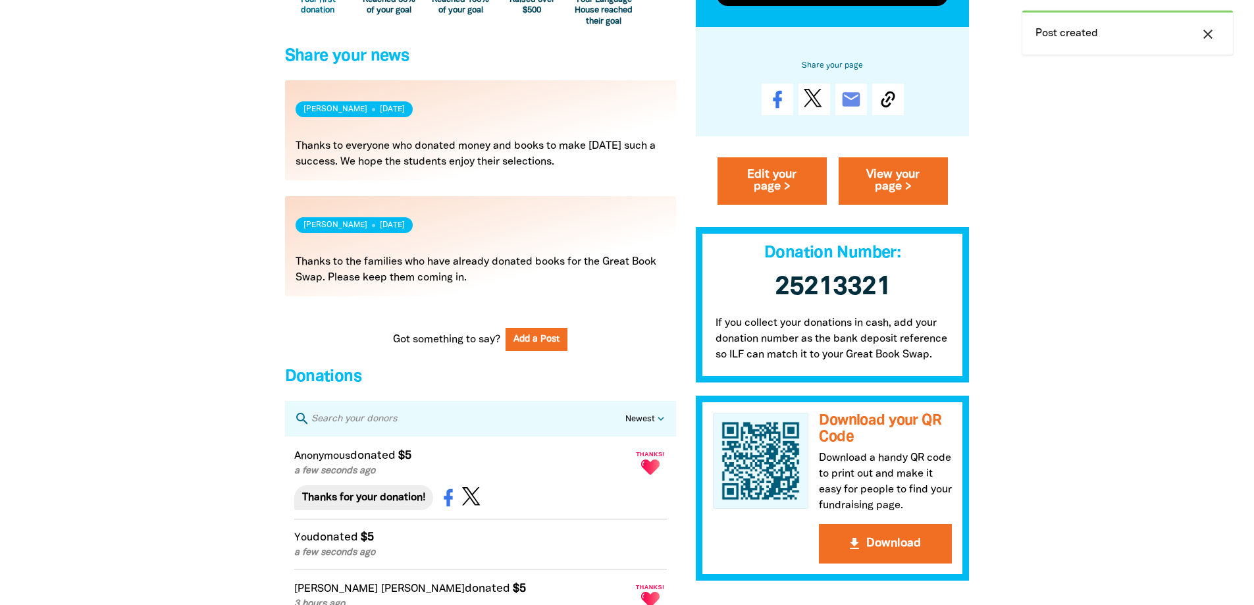
click at [878, 321] on p "If you collect your donations in cash, add your donation number as the bank dep…" at bounding box center [833, 348] width 274 height 67
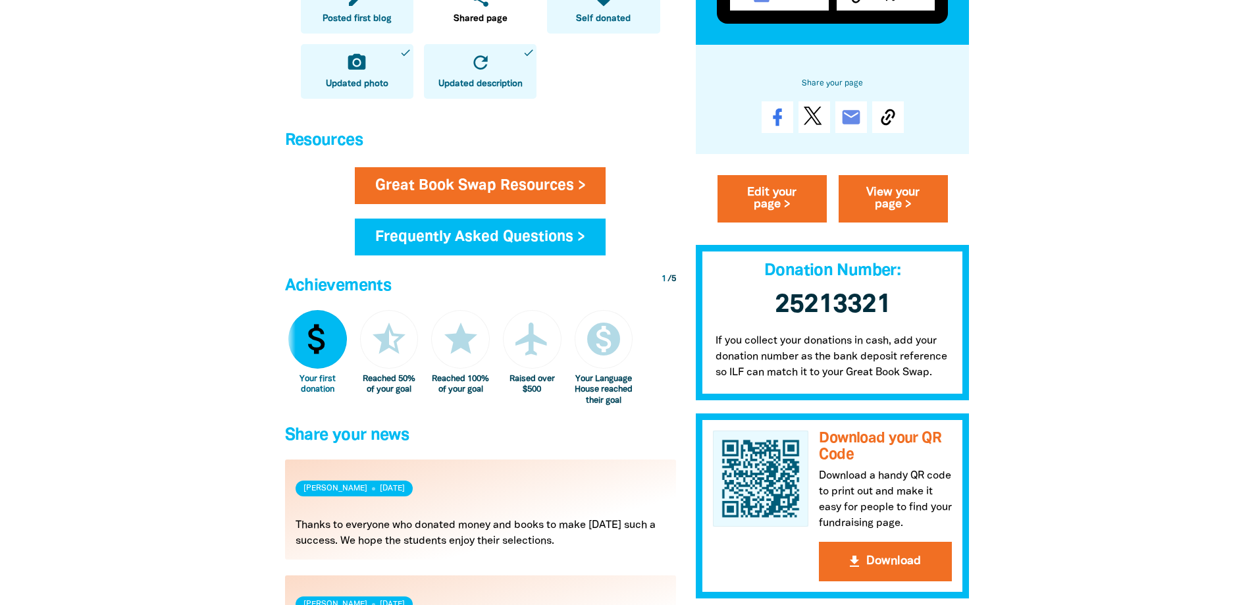
scroll to position [461, 0]
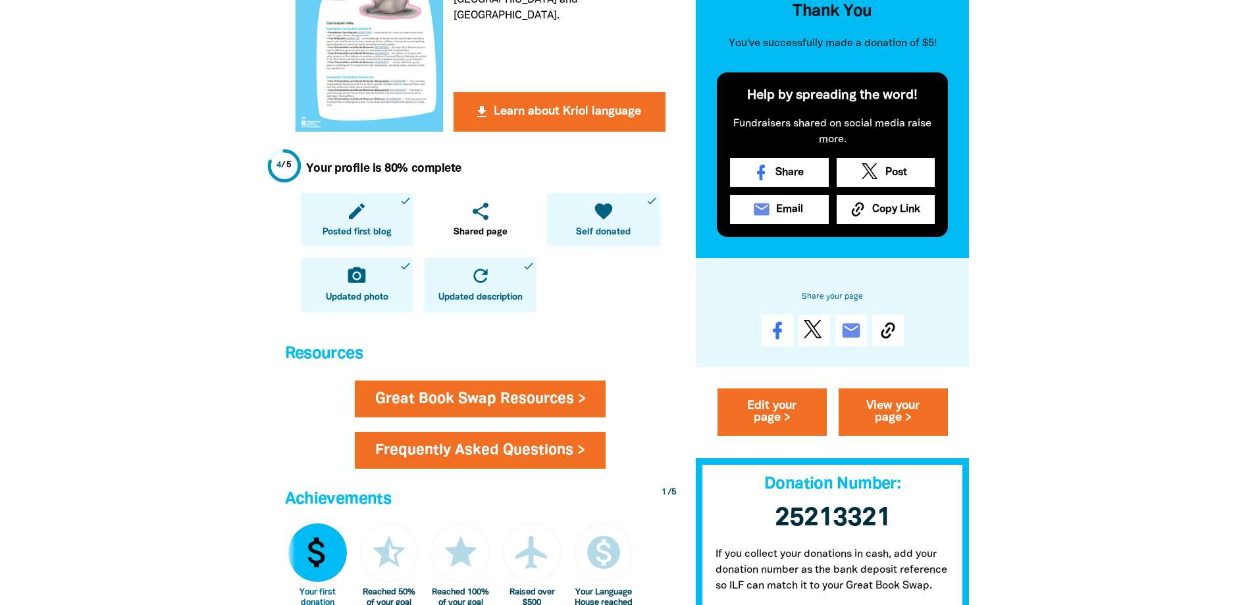
click at [582, 452] on link "Frequently Asked Questions >" at bounding box center [480, 450] width 251 height 37
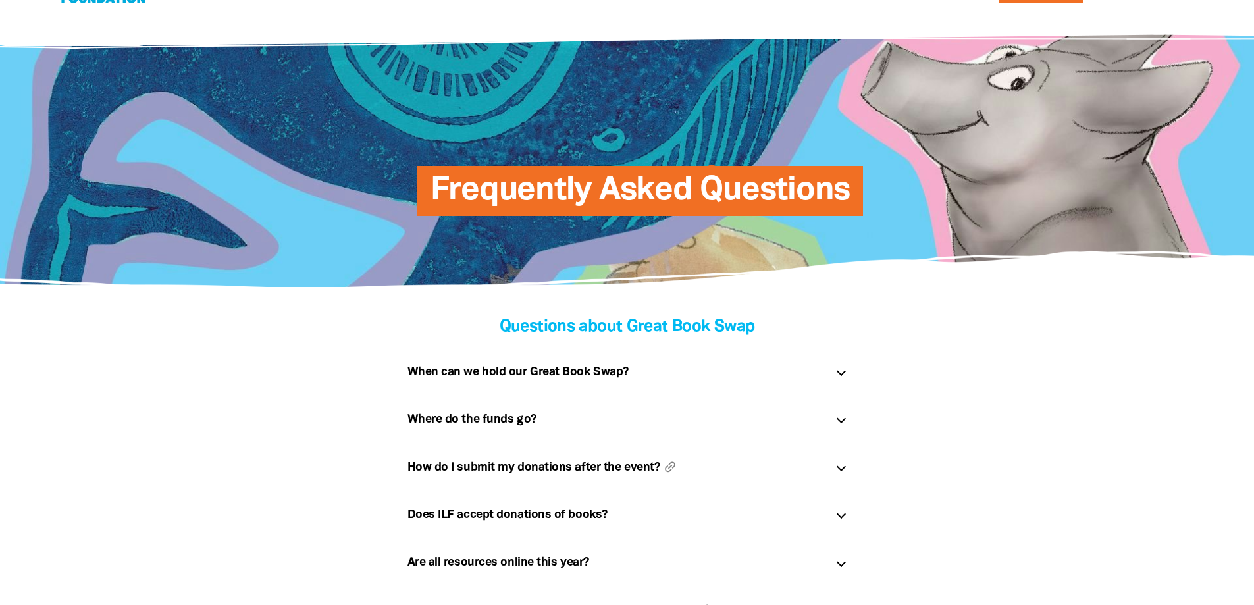
scroll to position [66, 0]
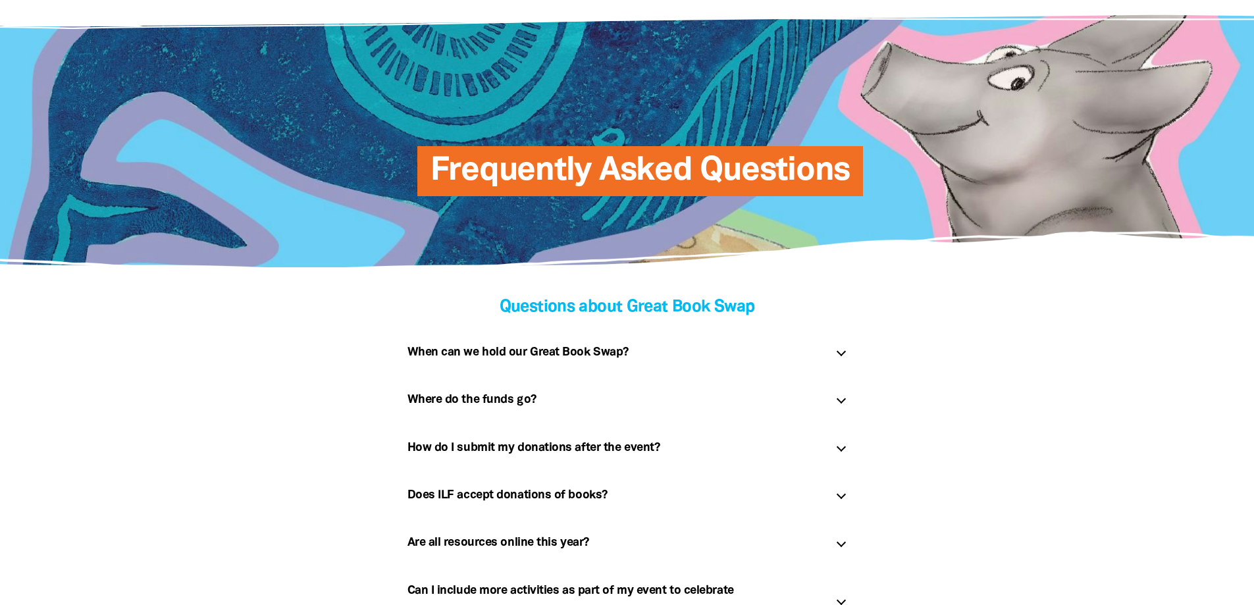
click at [841, 446] on div at bounding box center [840, 446] width 9 height 9
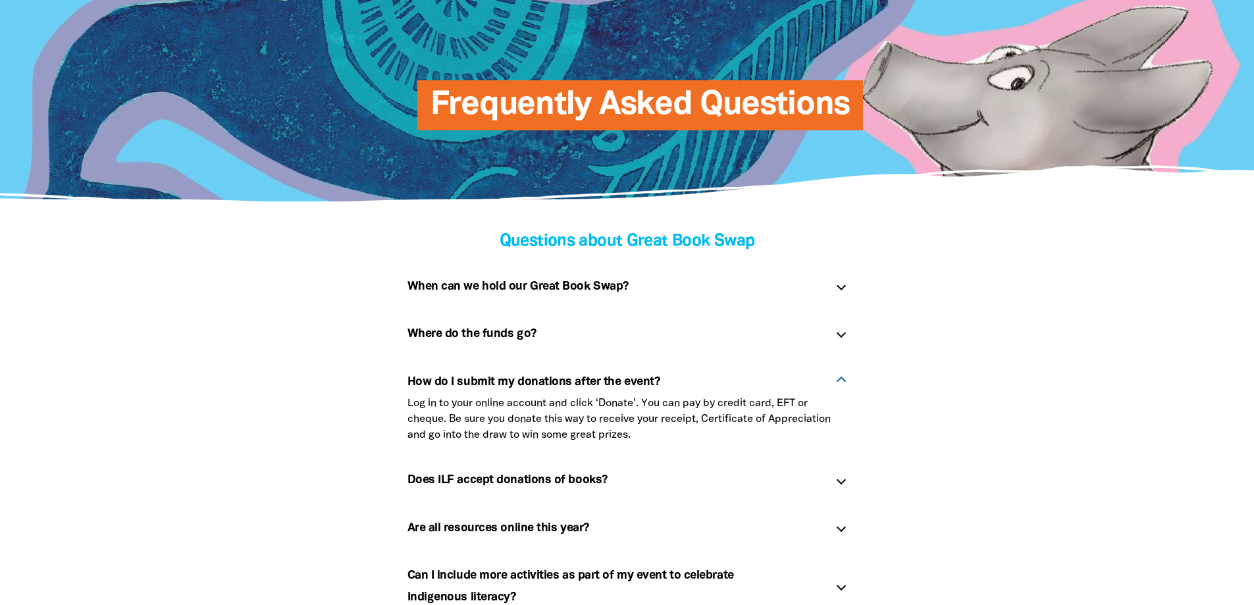
scroll to position [197, 0]
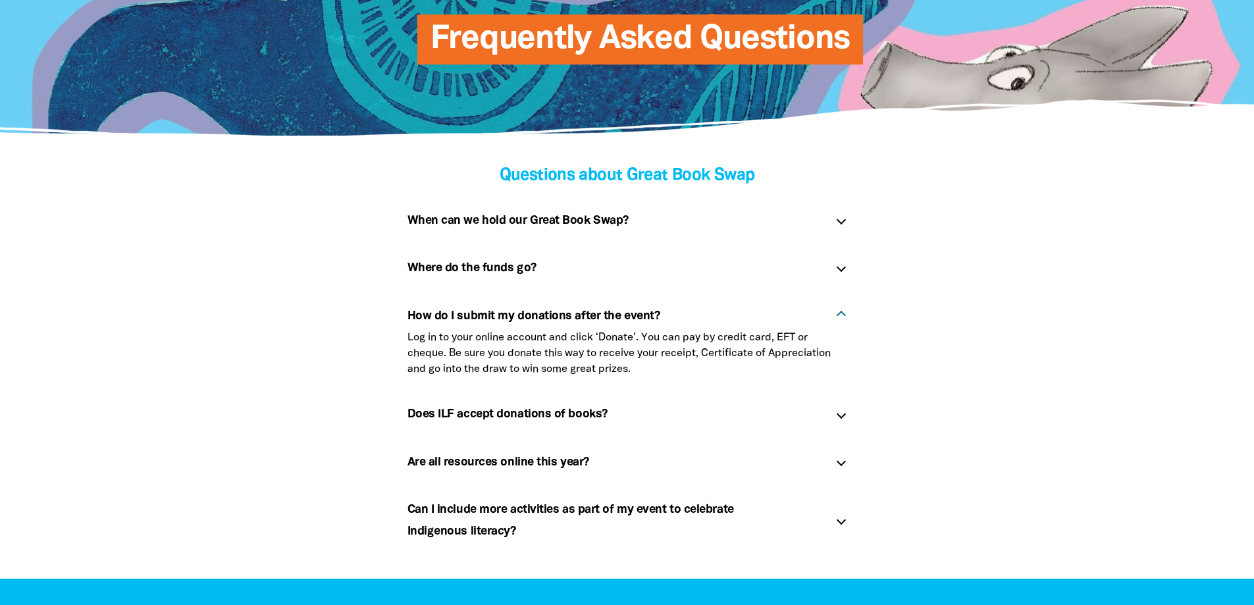
click at [596, 367] on p "Log in to your online account and click ‘Donate’. You can pay by credit card, E…" at bounding box center [627, 353] width 440 height 47
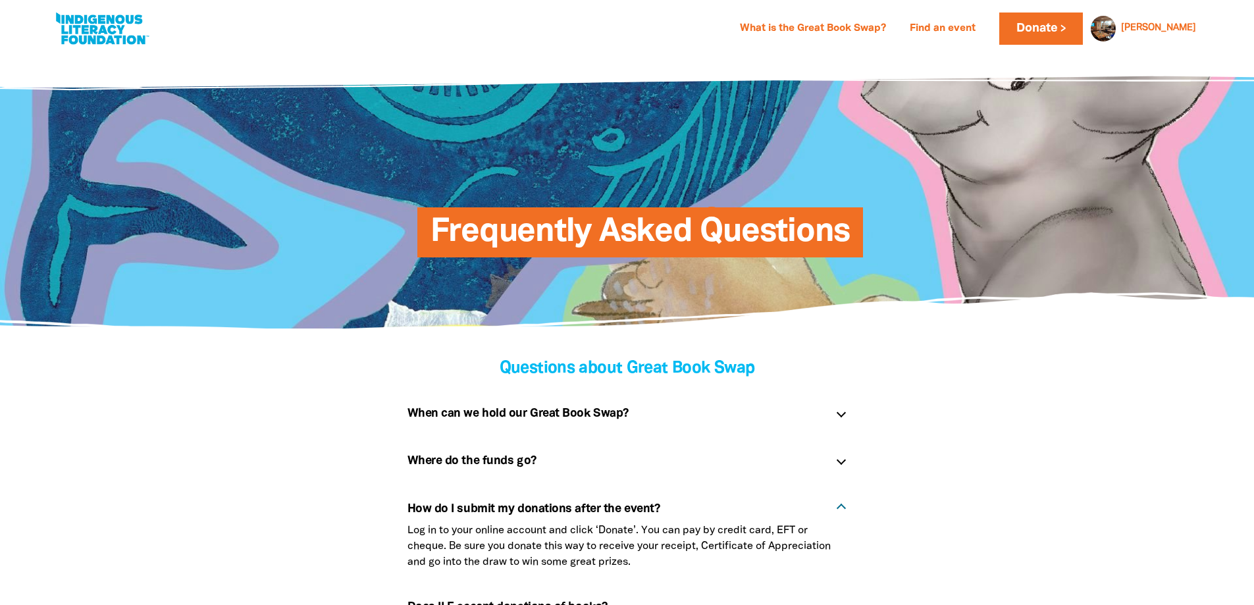
scroll to position [0, 0]
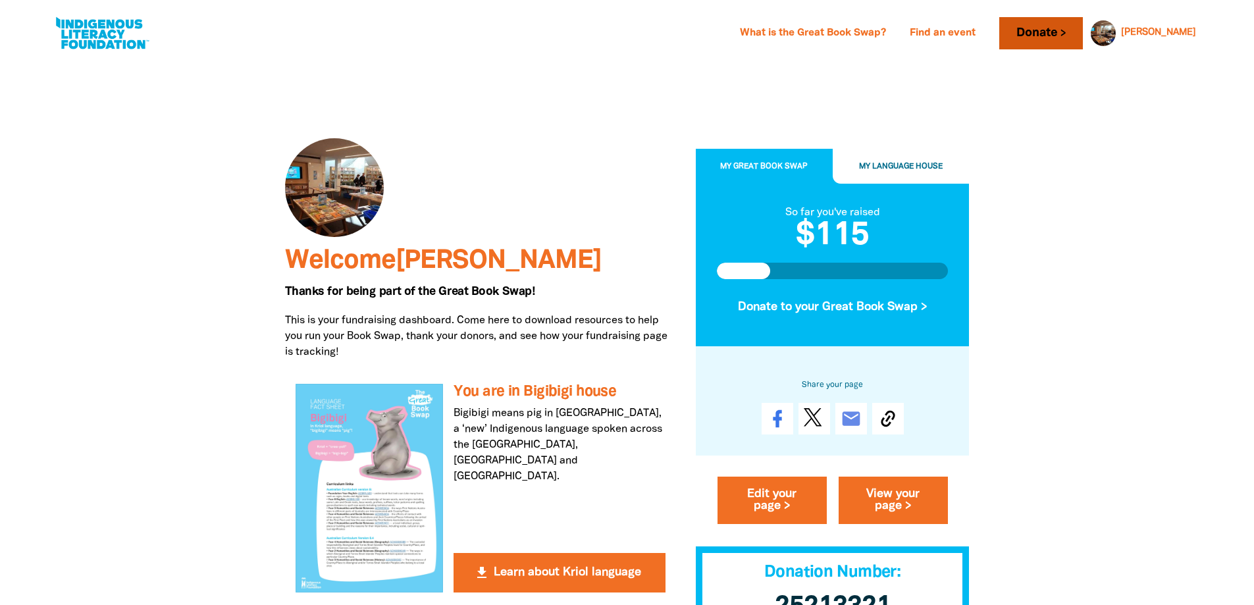
click at [1082, 34] on link "Donate" at bounding box center [1040, 33] width 83 height 32
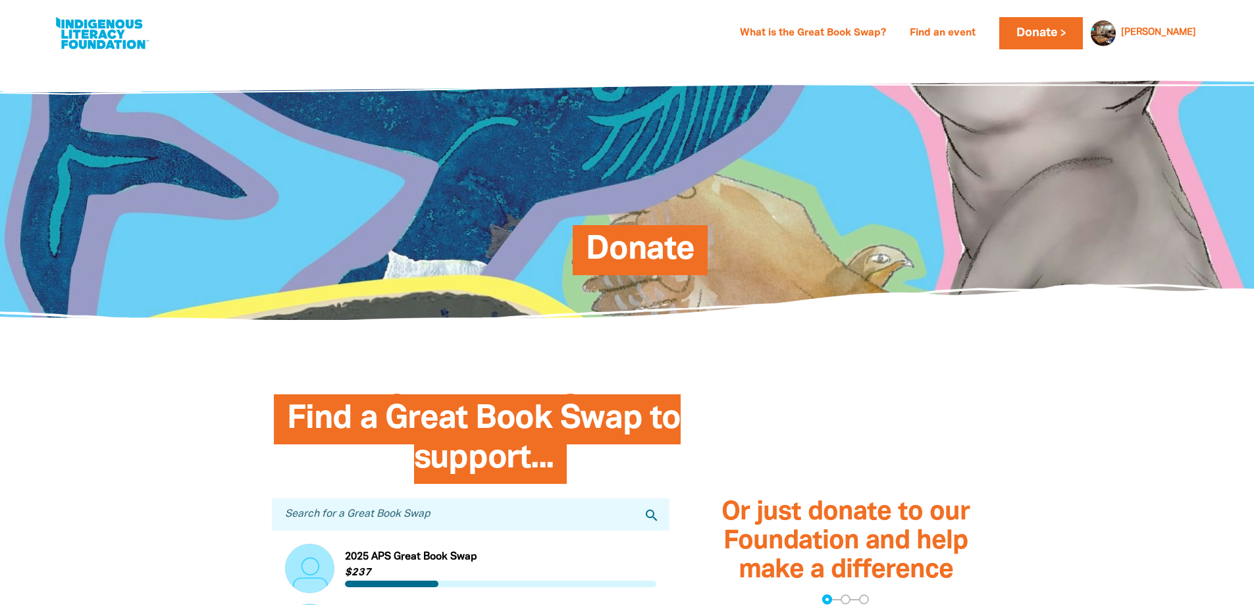
click at [633, 253] on span "Donate" at bounding box center [640, 255] width 109 height 40
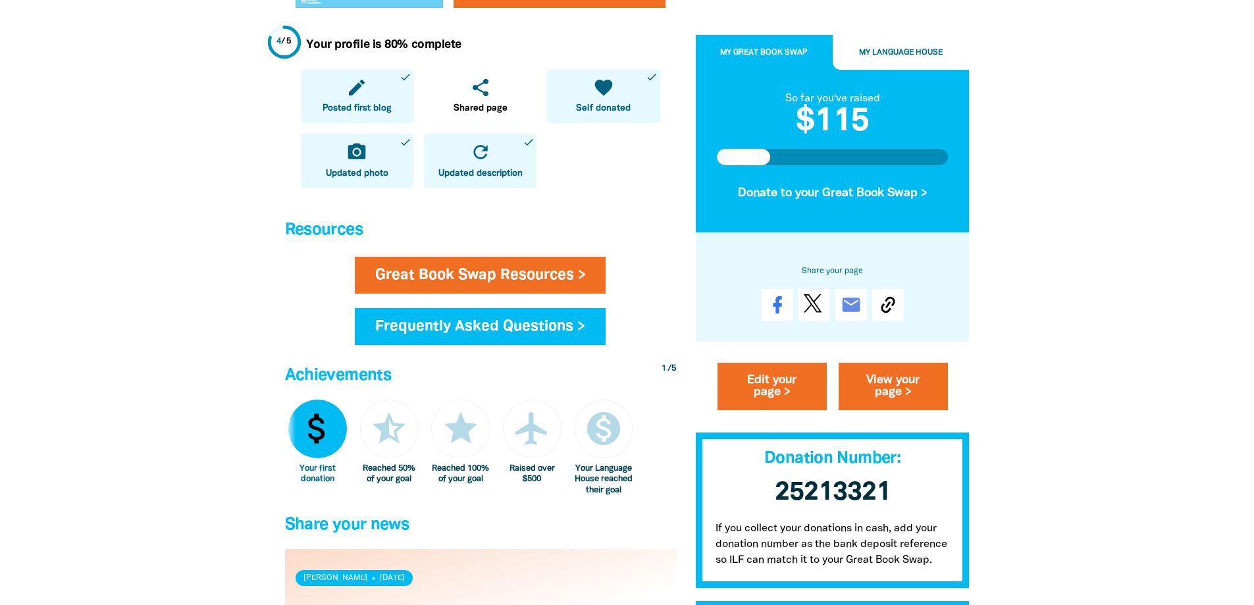
scroll to position [616, 0]
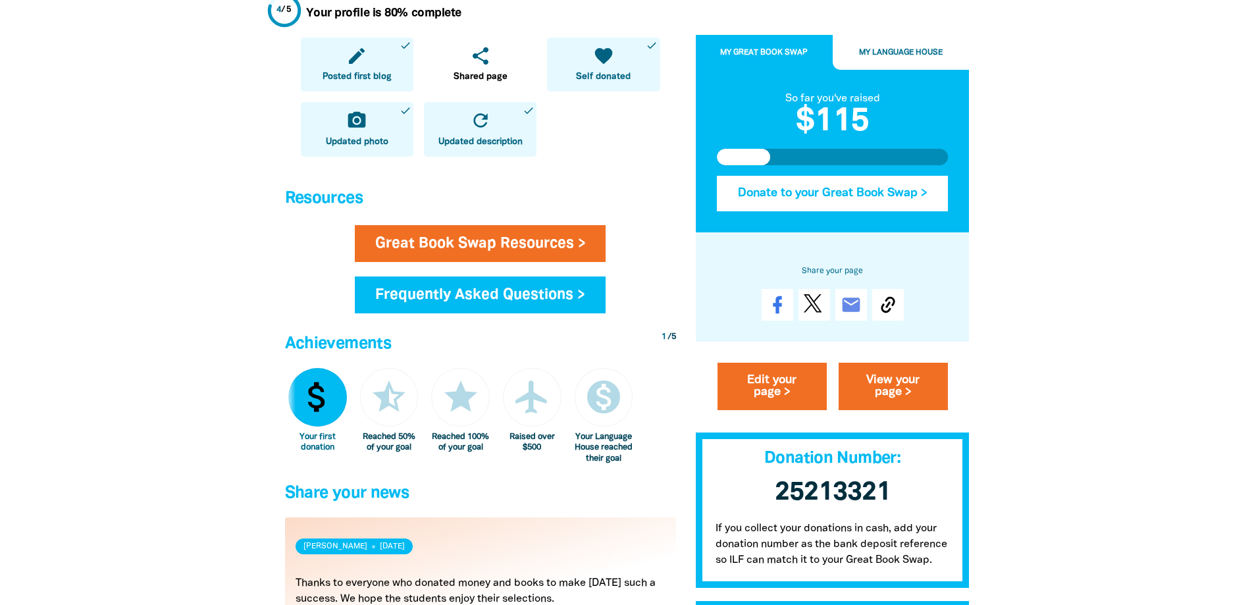
click at [874, 194] on button "Donate to your Great Book Swap >" at bounding box center [833, 194] width 232 height 36
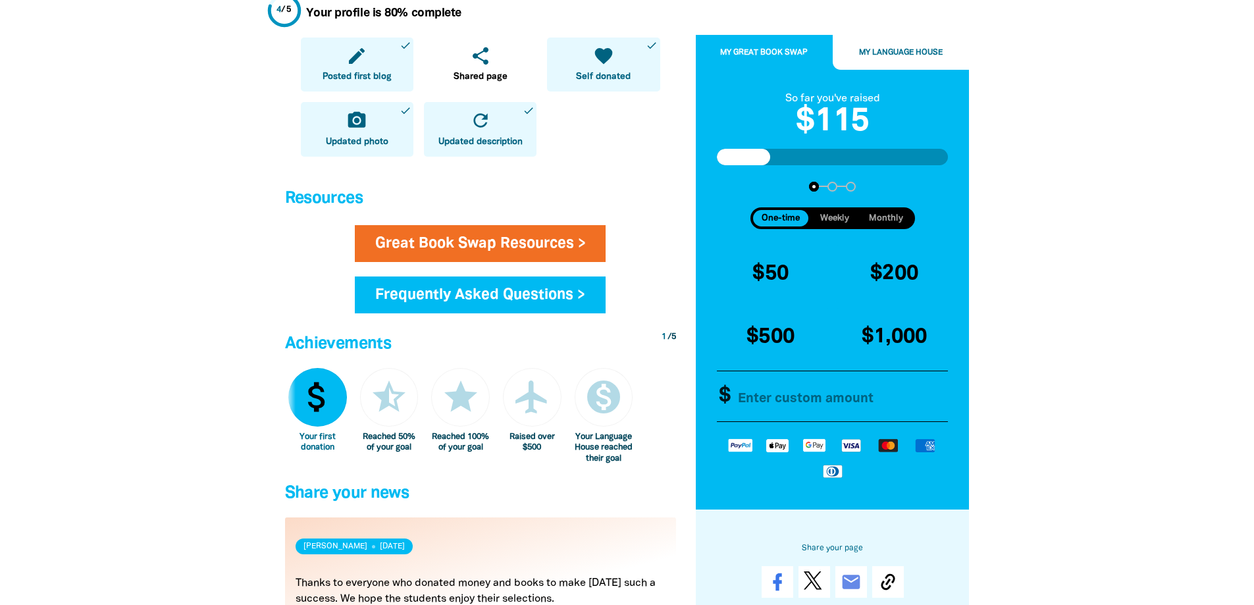
click at [762, 398] on input "Other Amount" at bounding box center [839, 396] width 226 height 51
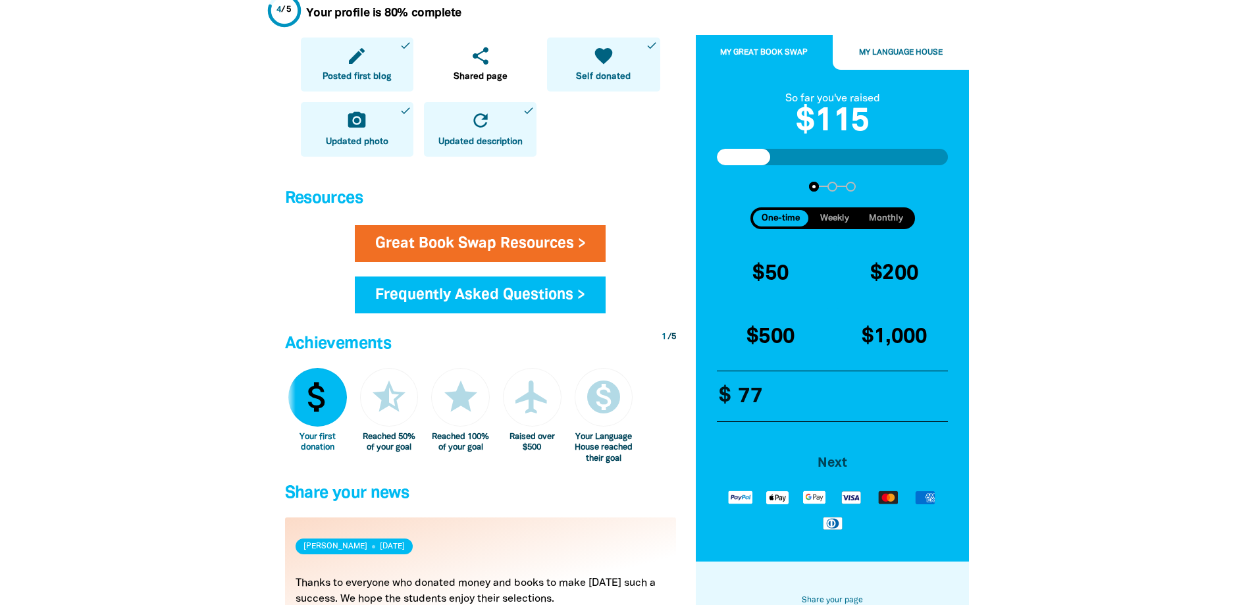
type input "7"
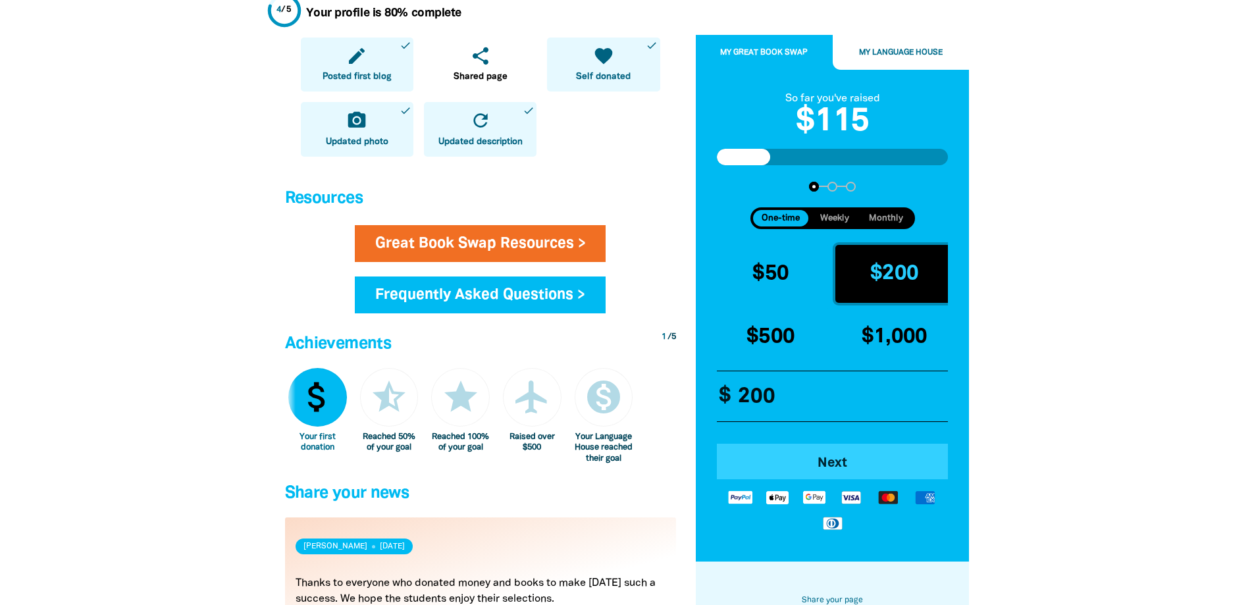
type input "200"
click at [837, 464] on span "Next" at bounding box center [833, 463] width 196 height 13
select select "AU"
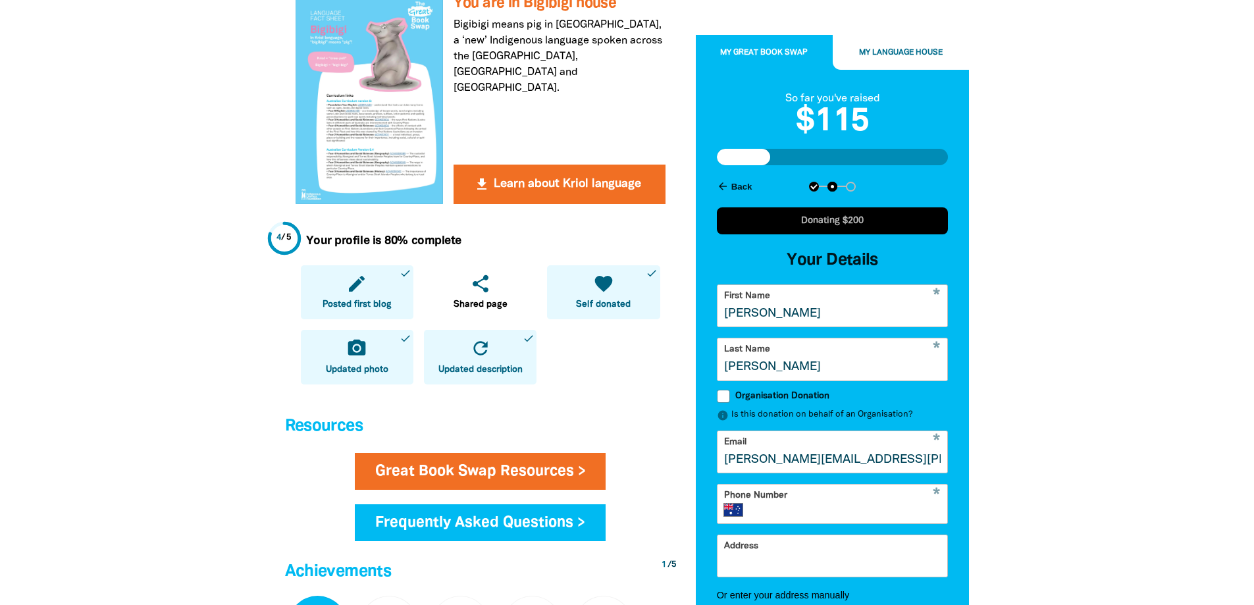
scroll to position [353, 0]
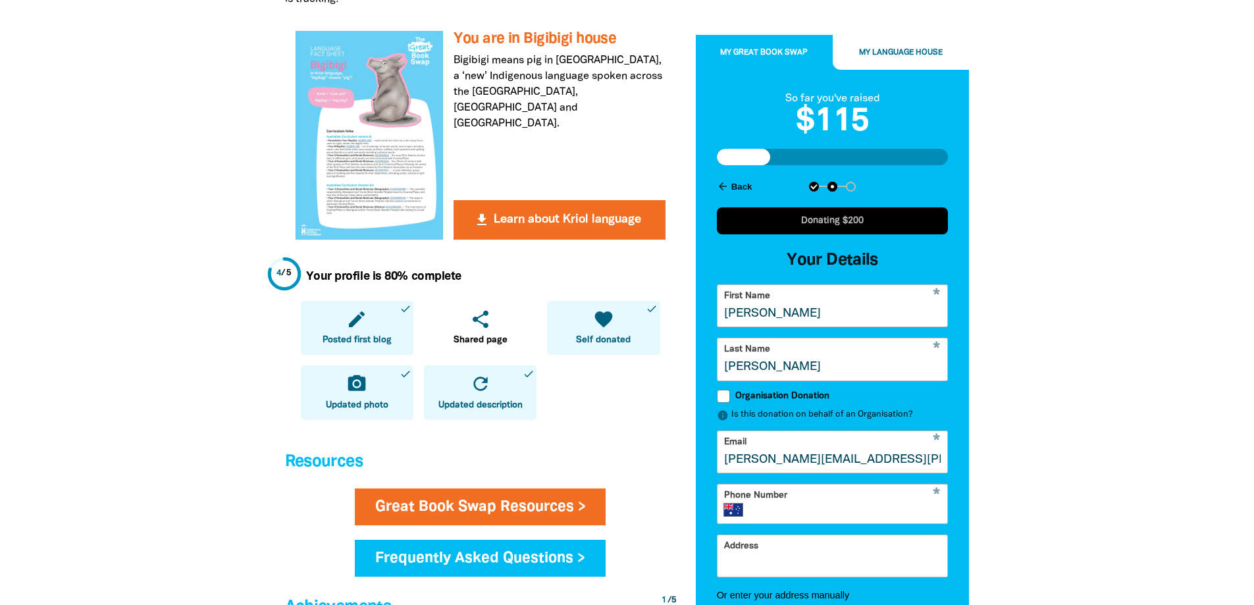
click at [724, 186] on icon "arrow_back" at bounding box center [723, 186] width 12 height 12
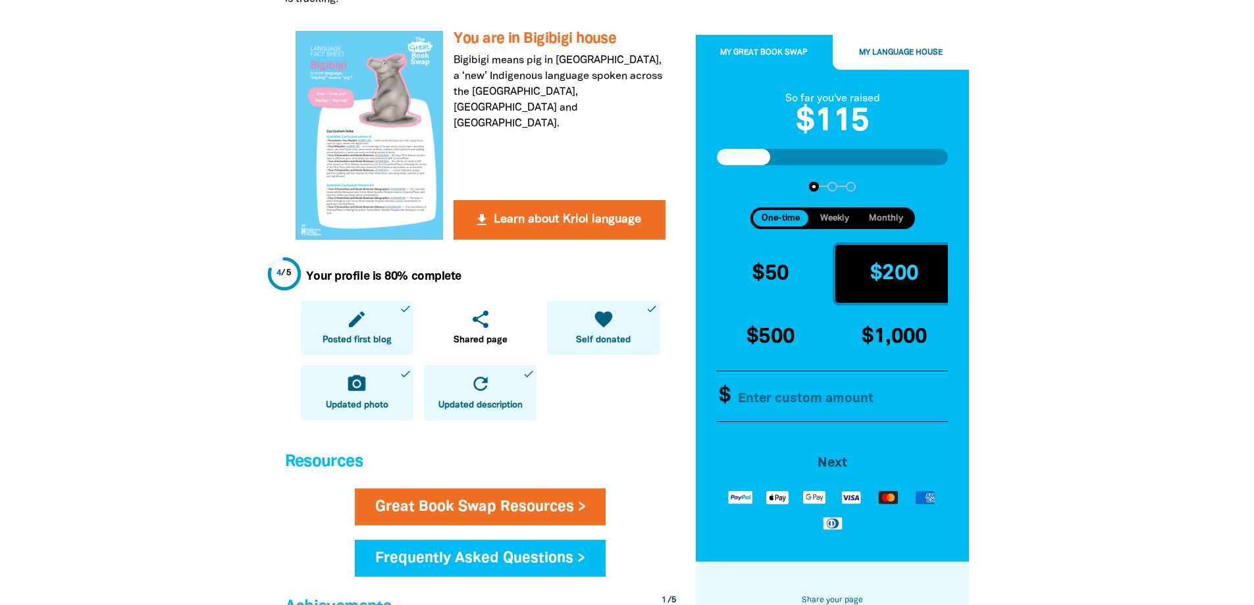
click at [725, 185] on div "arrow_back Back Step 1 Step 2 Step 3" at bounding box center [833, 187] width 232 height 10
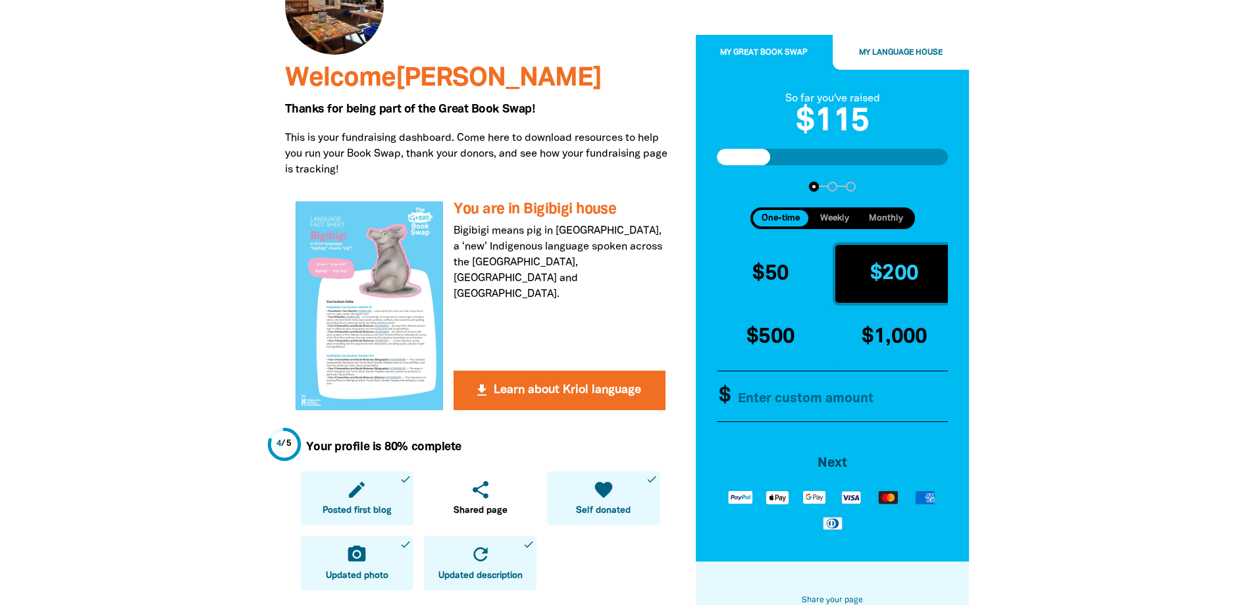
scroll to position [90, 0]
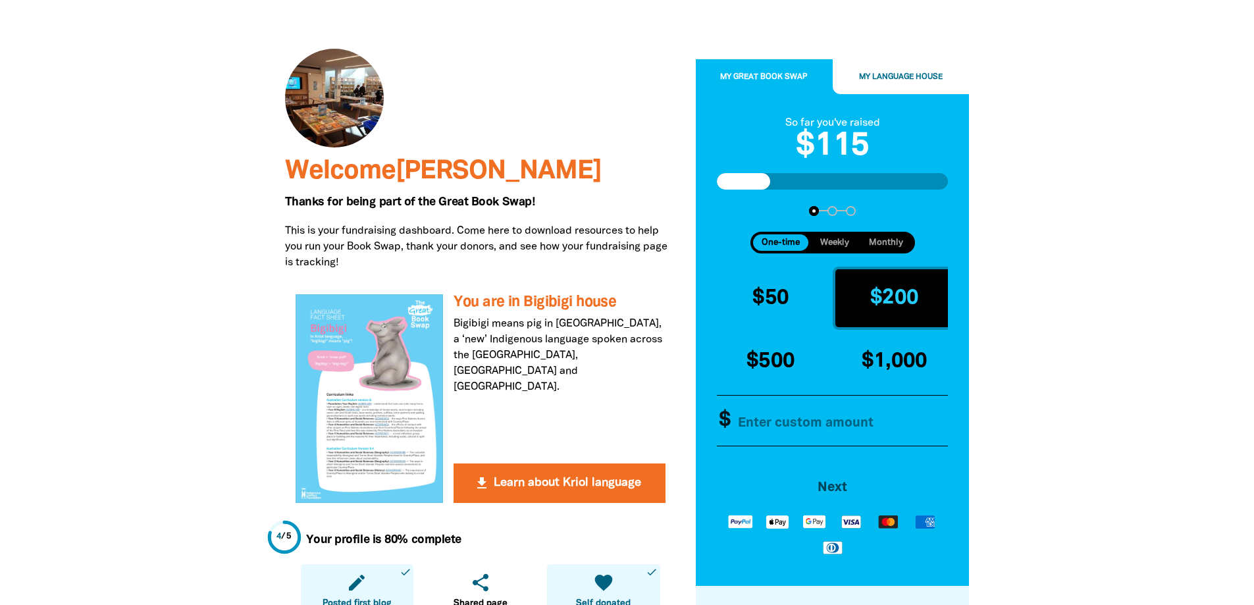
click at [612, 93] on div at bounding box center [480, 98] width 391 height 99
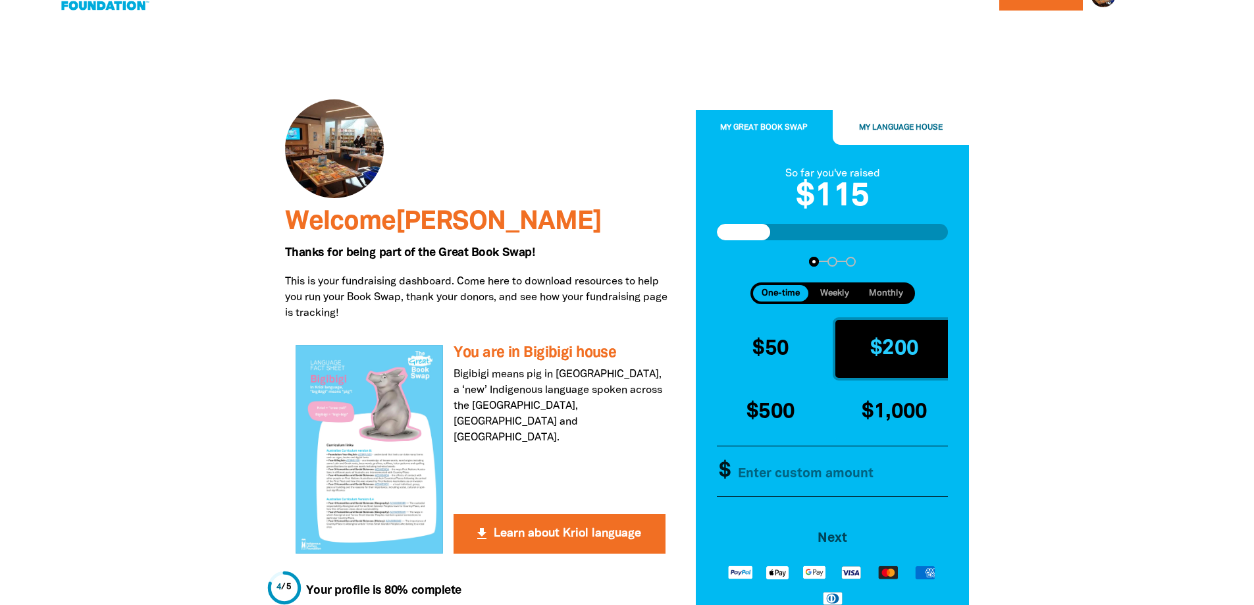
scroll to position [0, 0]
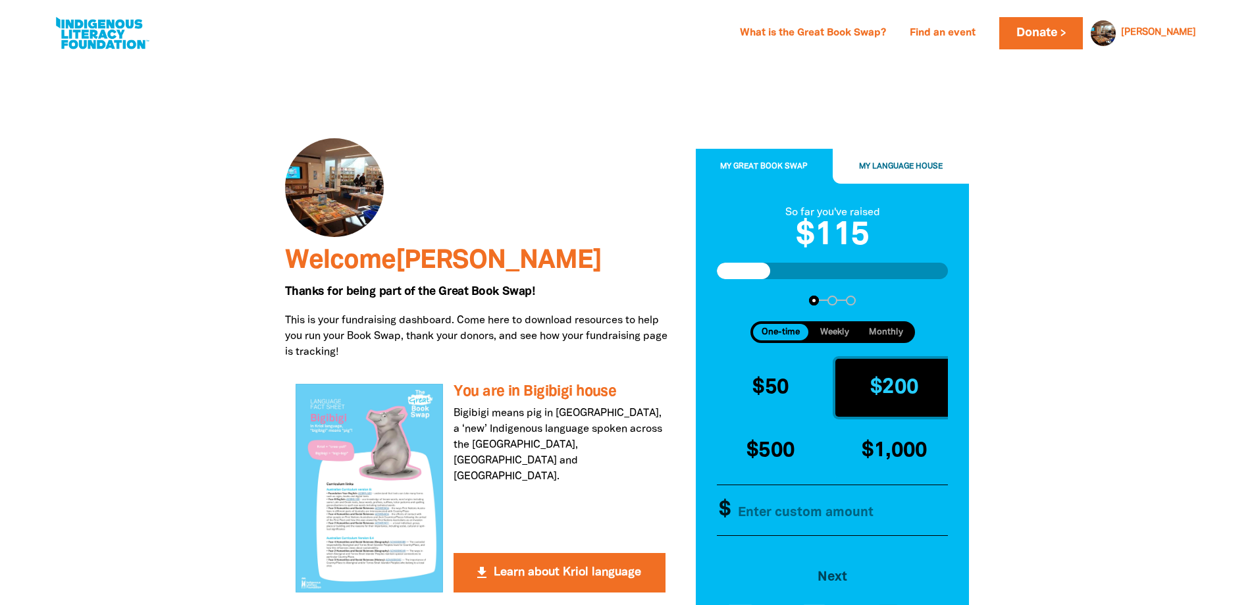
click at [902, 160] on button "My Language House" at bounding box center [901, 167] width 137 height 36
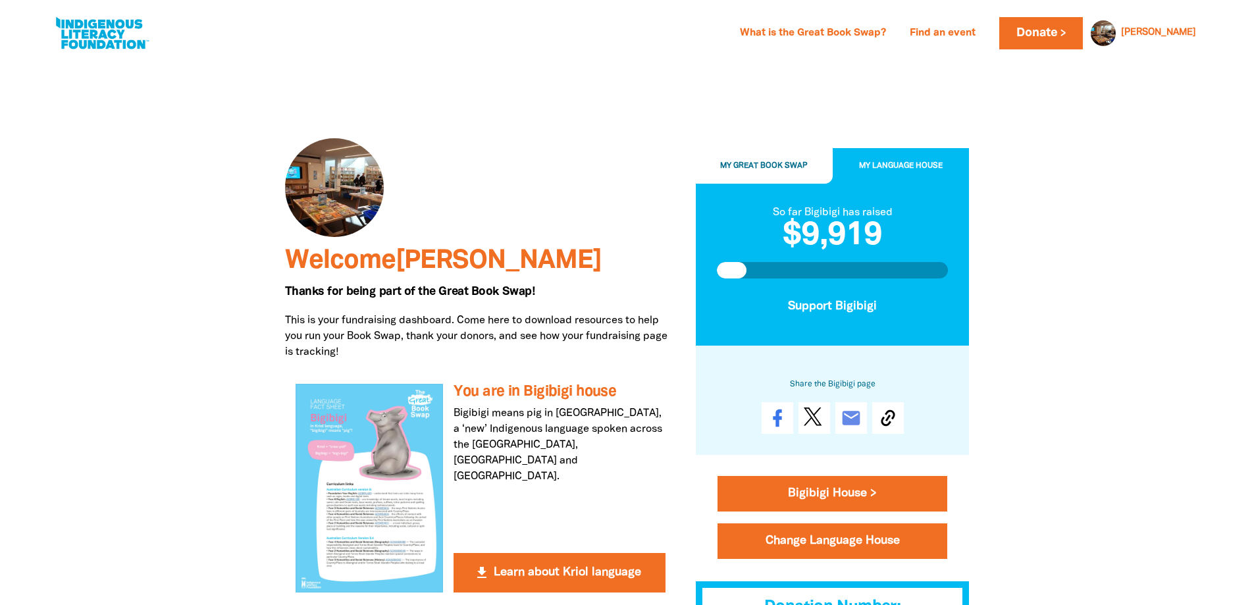
click at [771, 157] on button "My Great Book Swap" at bounding box center [764, 167] width 137 height 36
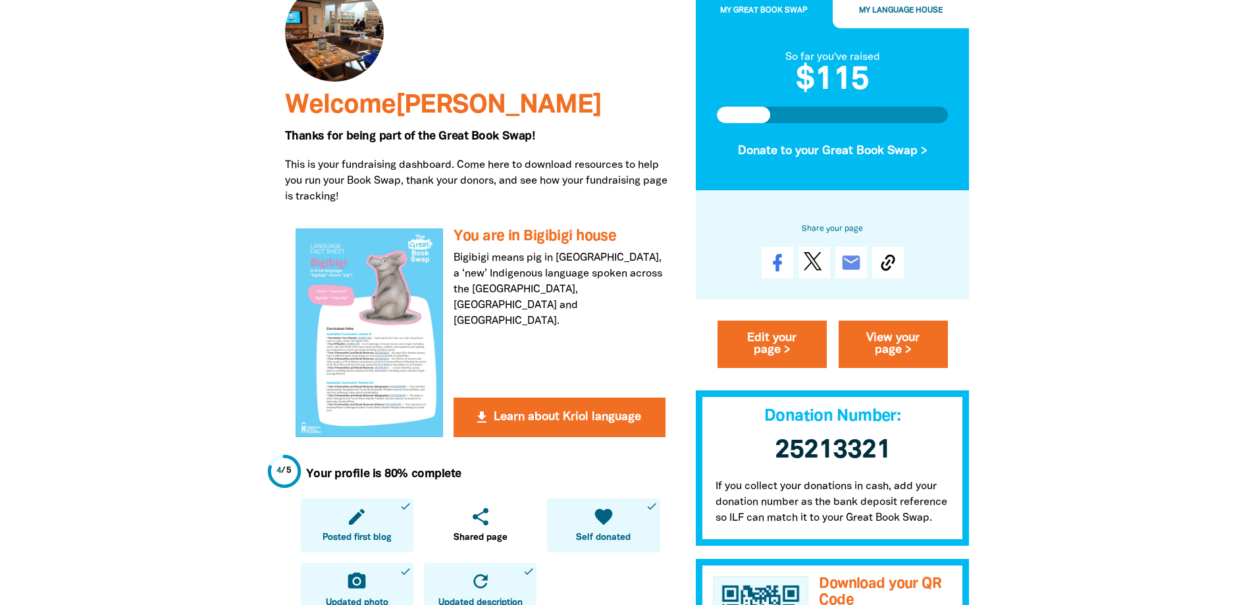
scroll to position [197, 0]
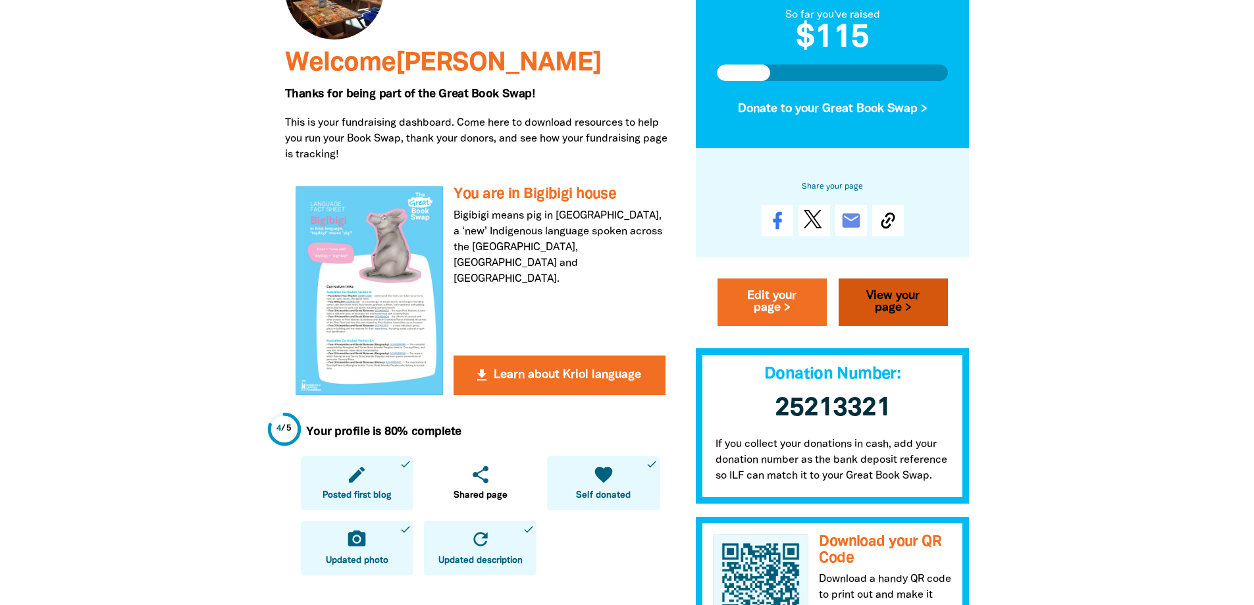
click at [905, 301] on link "View your page >" at bounding box center [893, 302] width 109 height 47
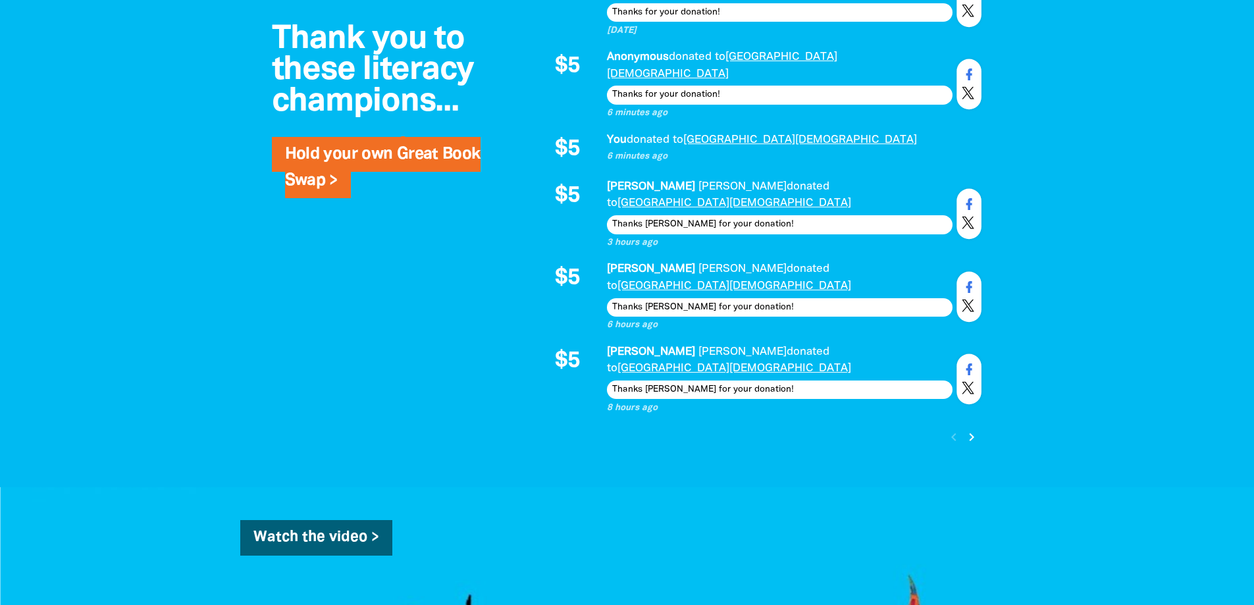
scroll to position [1514, 0]
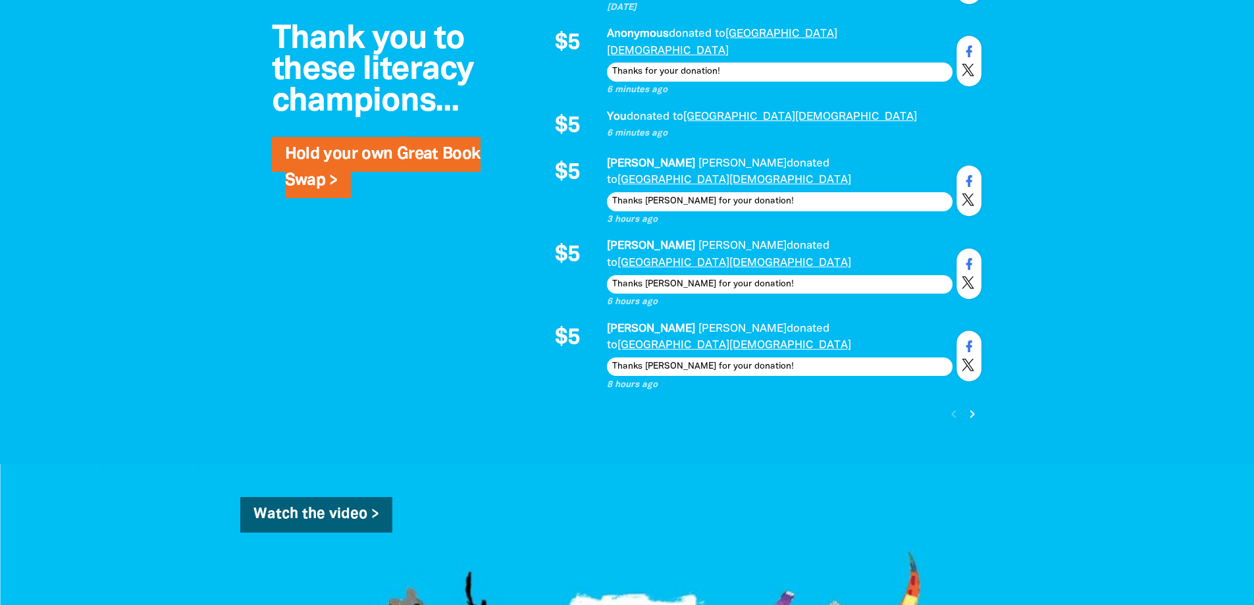
click at [968, 406] on icon "chevron_right" at bounding box center [972, 414] width 16 height 16
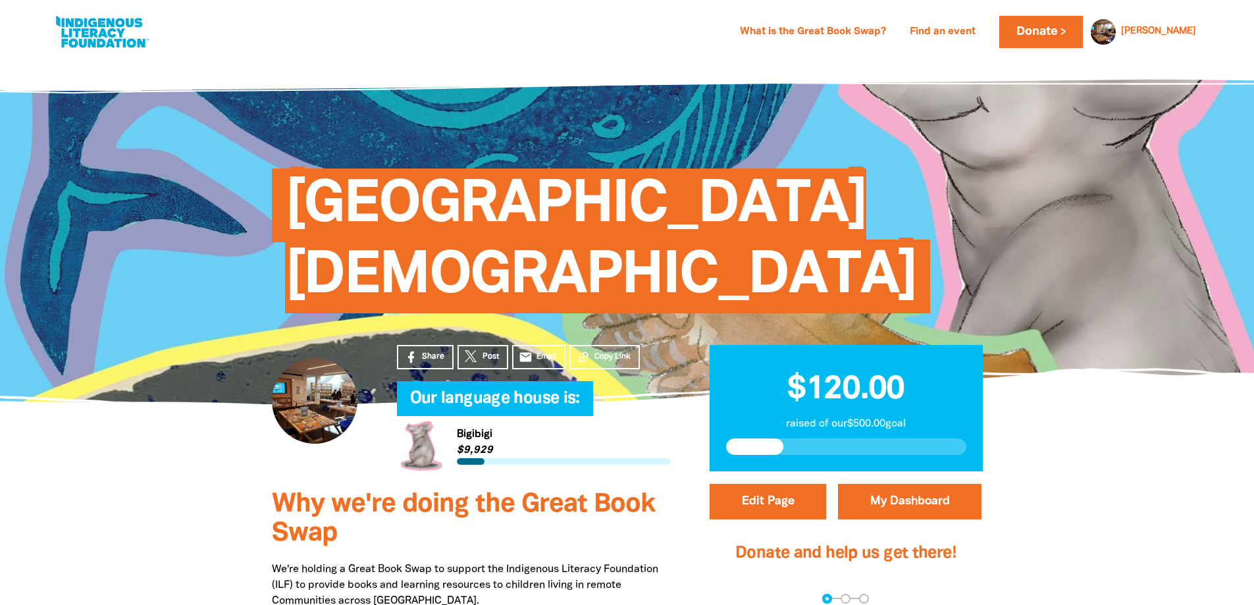
scroll to position [0, 0]
